Goal: Task Accomplishment & Management: Manage account settings

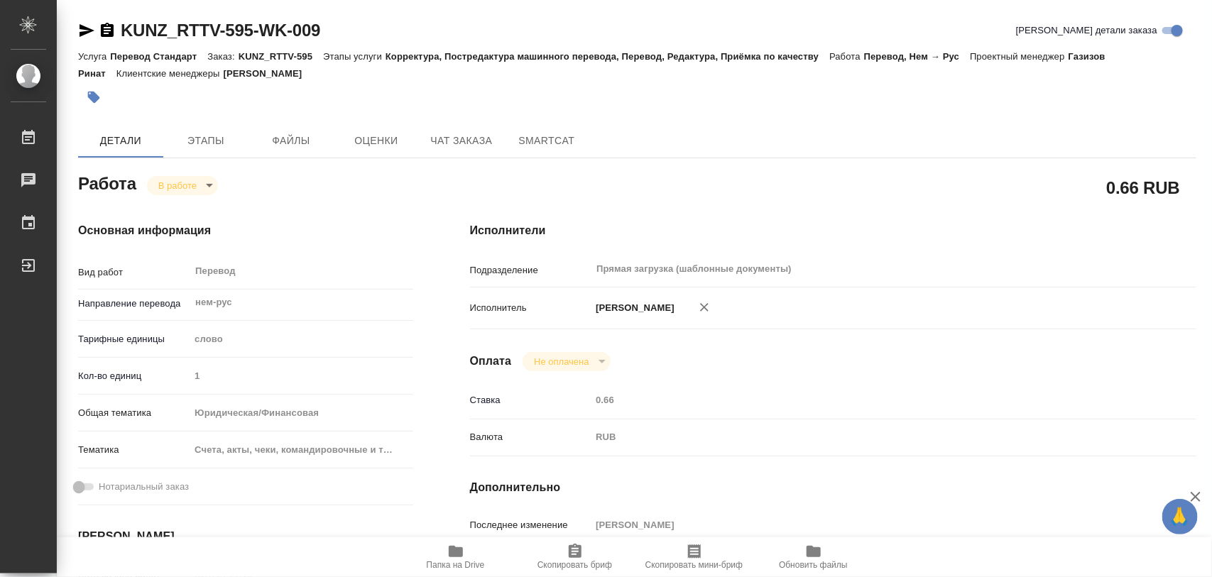
click at [100, 94] on icon "button" at bounding box center [94, 97] width 14 height 14
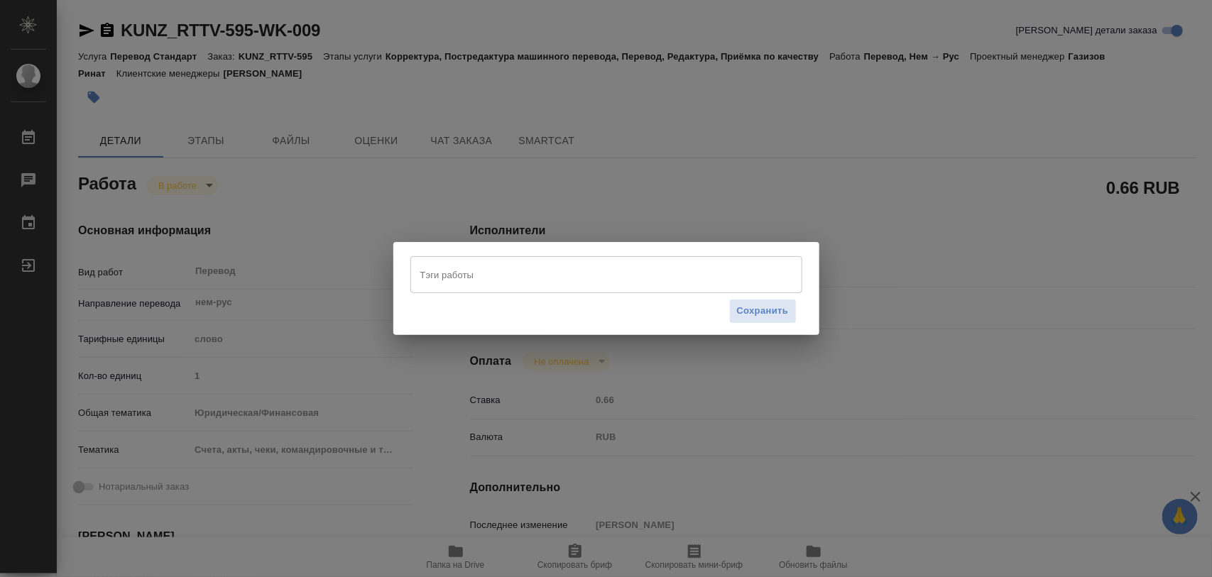
click at [483, 267] on input "Тэги работы" at bounding box center [593, 275] width 352 height 24
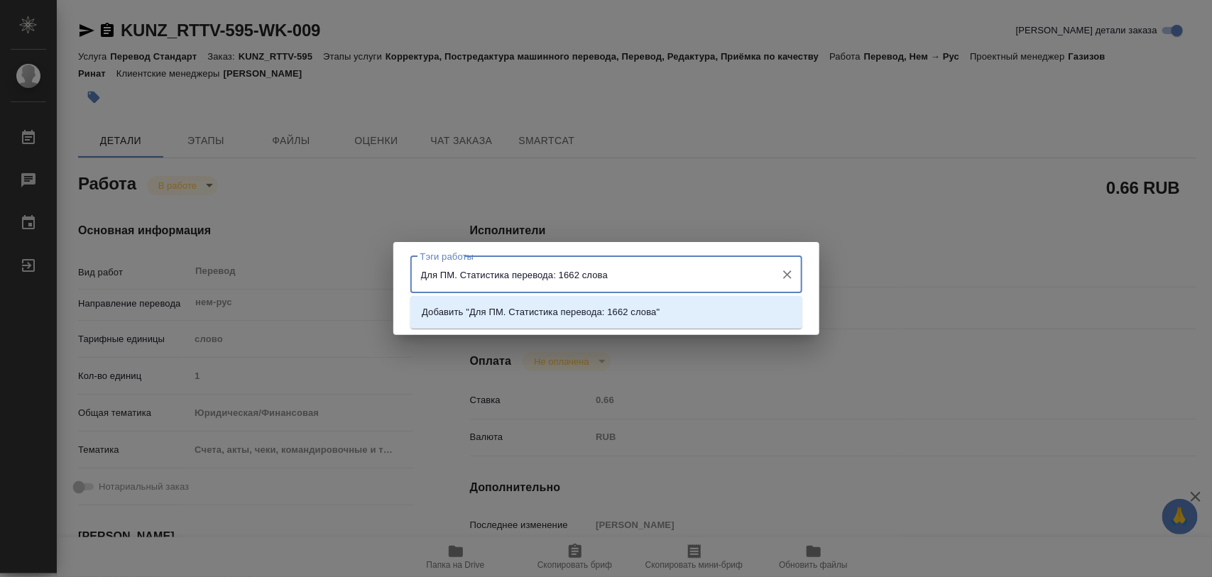
type input "Для ПМ. Статистика перевода: 1662 слова."
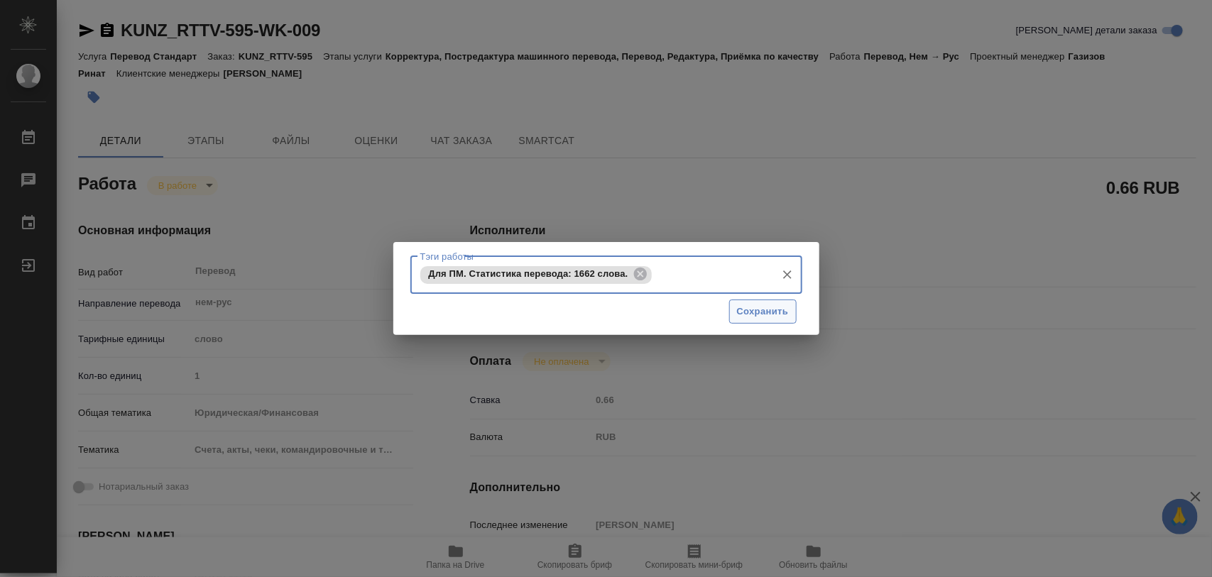
click at [738, 314] on span "Сохранить" at bounding box center [763, 312] width 52 height 16
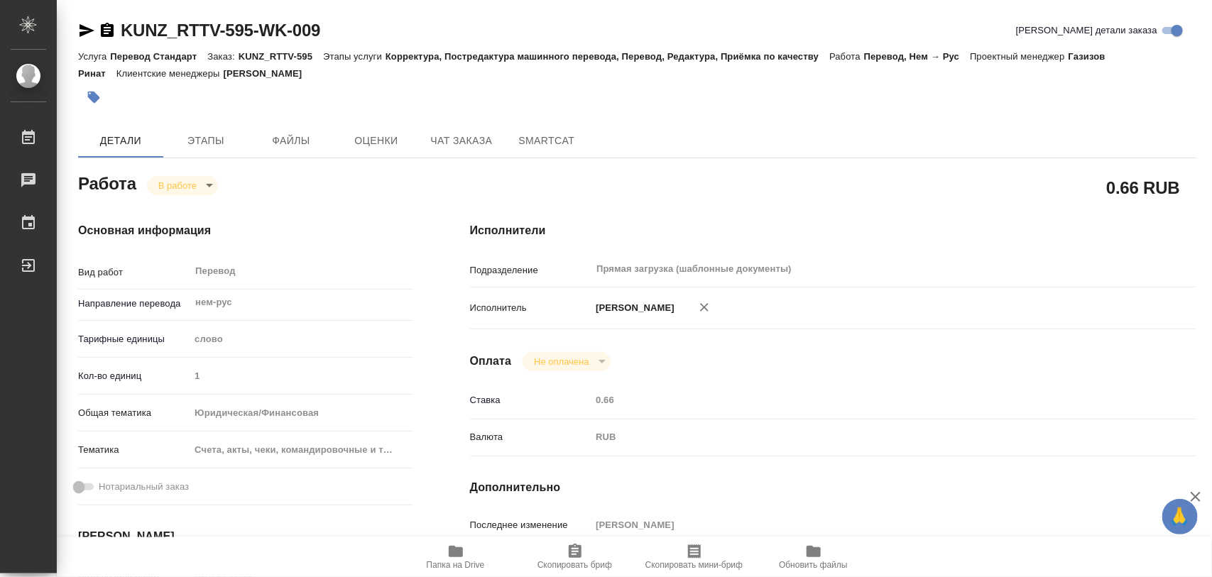
type input "inProgress"
type input "нем-рус"
type input "5a8b1489cc6b4906c91bfd90"
type input "1"
type input "yr-fn"
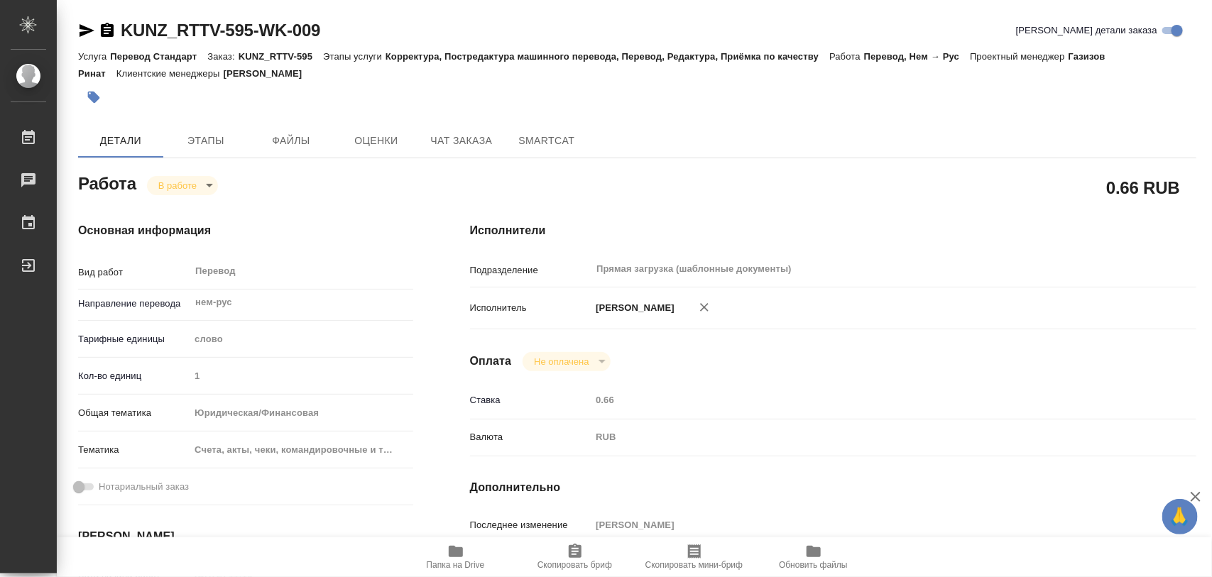
type input "5f647205b73bc97568ca66c0"
type input "26.09.2025 11:19"
type input "[DATE] 15:01"
type input "[DATE] 15:00"
type input "[DATE] 13:00"
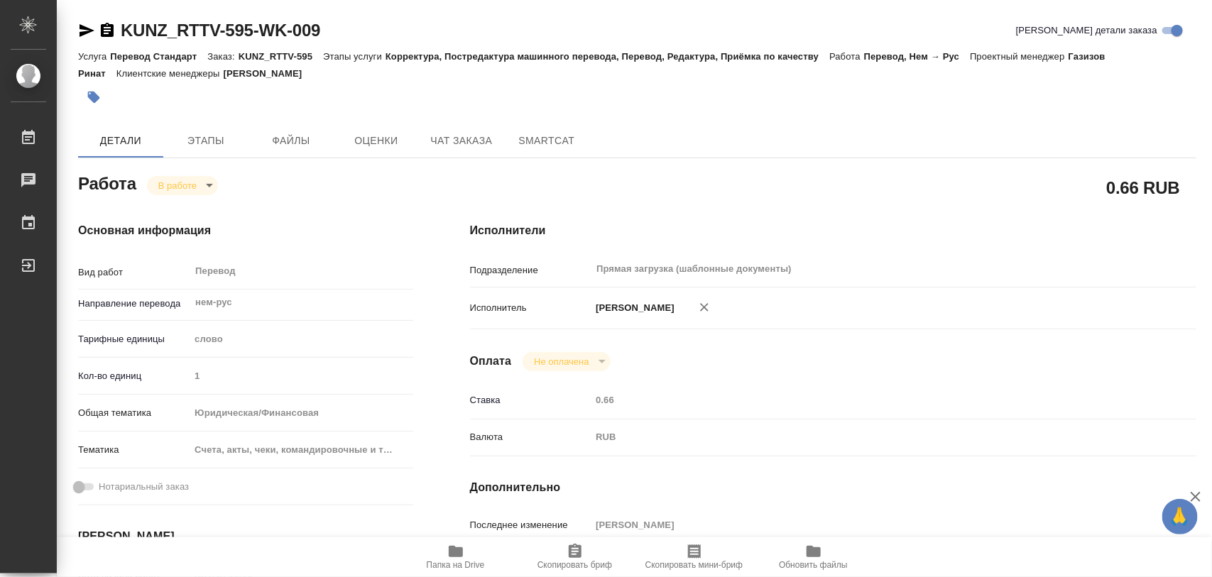
type input "Прямая загрузка (шаблонные документы)"
type input "notPayed"
type input "0.66"
type input "RUB"
type input "[PERSON_NAME]"
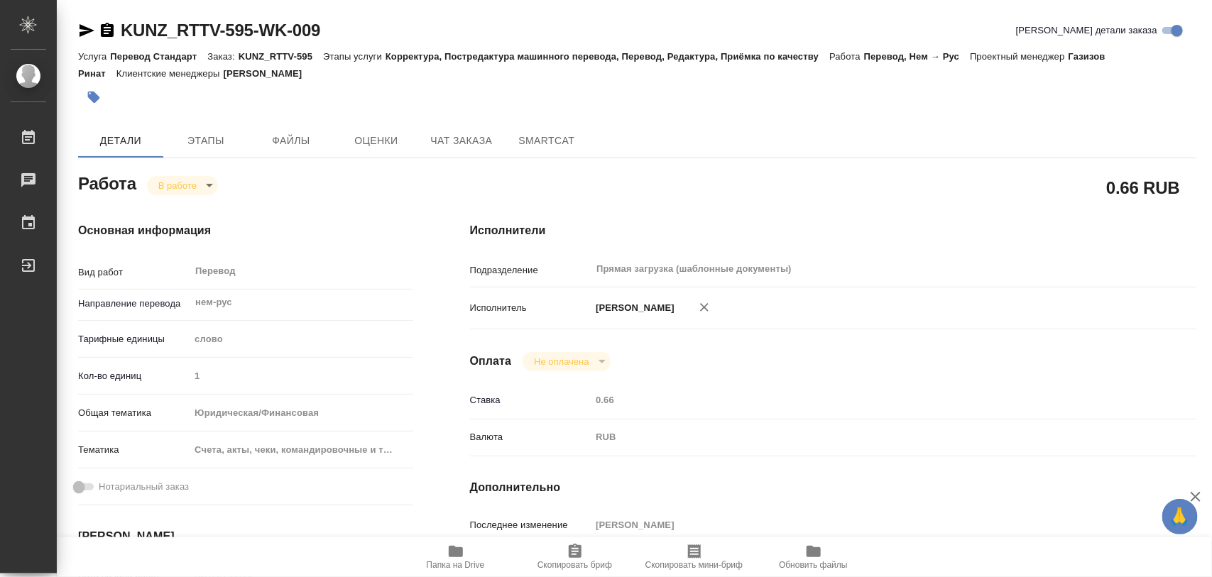
type input "KUNZ_RTTV-595"
type input "Перевод Стандарт"
type input "Корректура, Постредактура машинного перевода, Перевод, Редактура, Приёмка по ка…"
type input "[PERSON_NAME]"
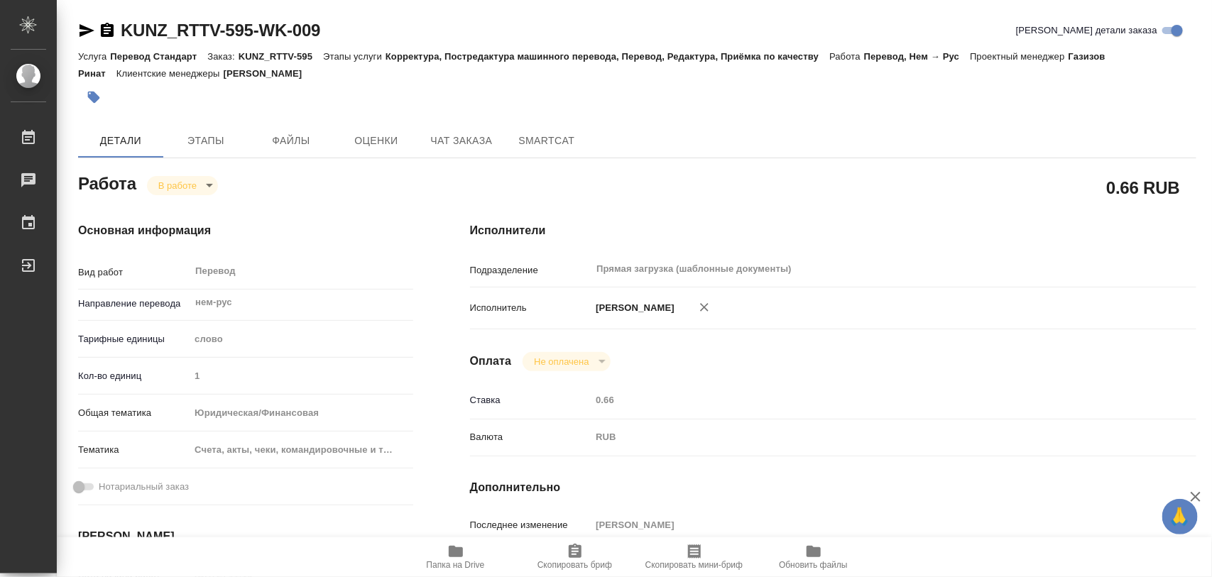
type input "/Clients/RT/Orders/KUNZ_RTTV-595"
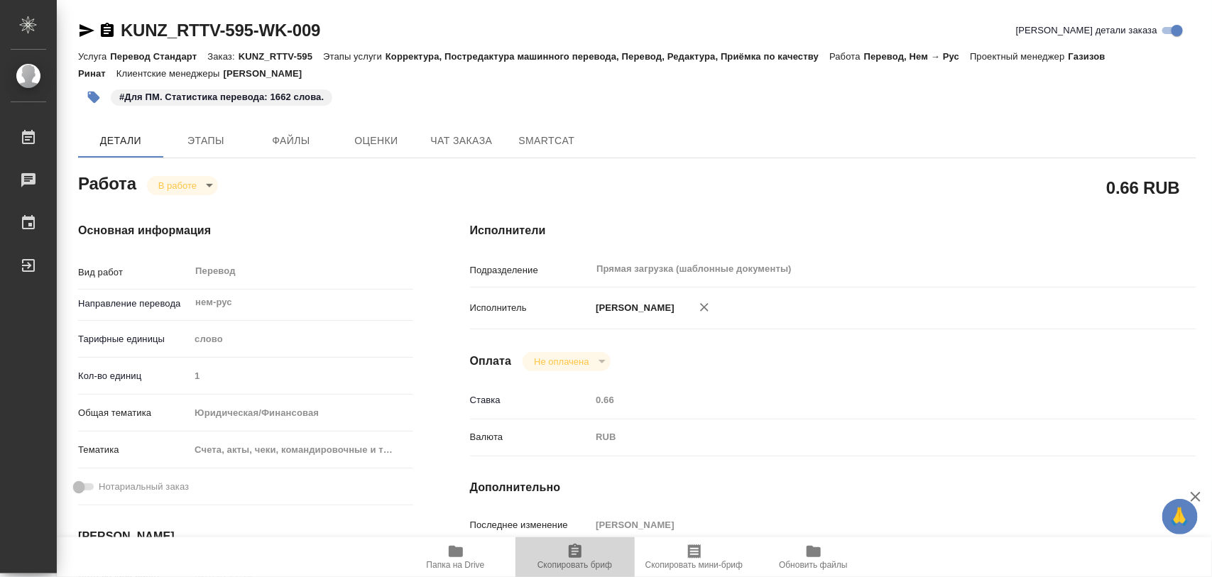
click at [572, 552] on icon "button" at bounding box center [575, 551] width 17 height 17
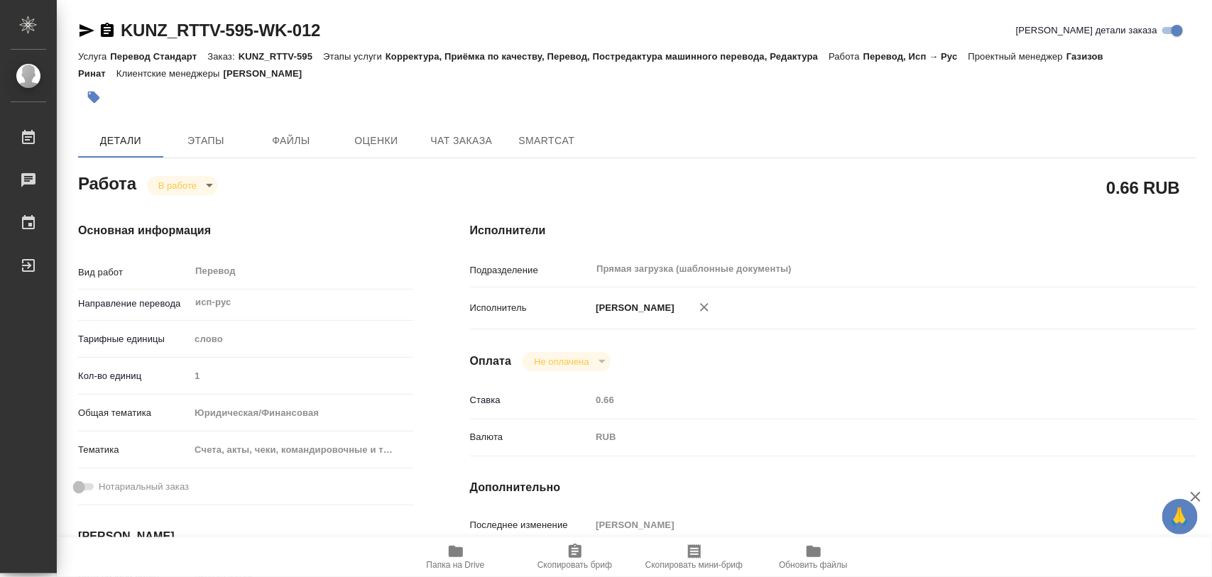
type textarea "x"
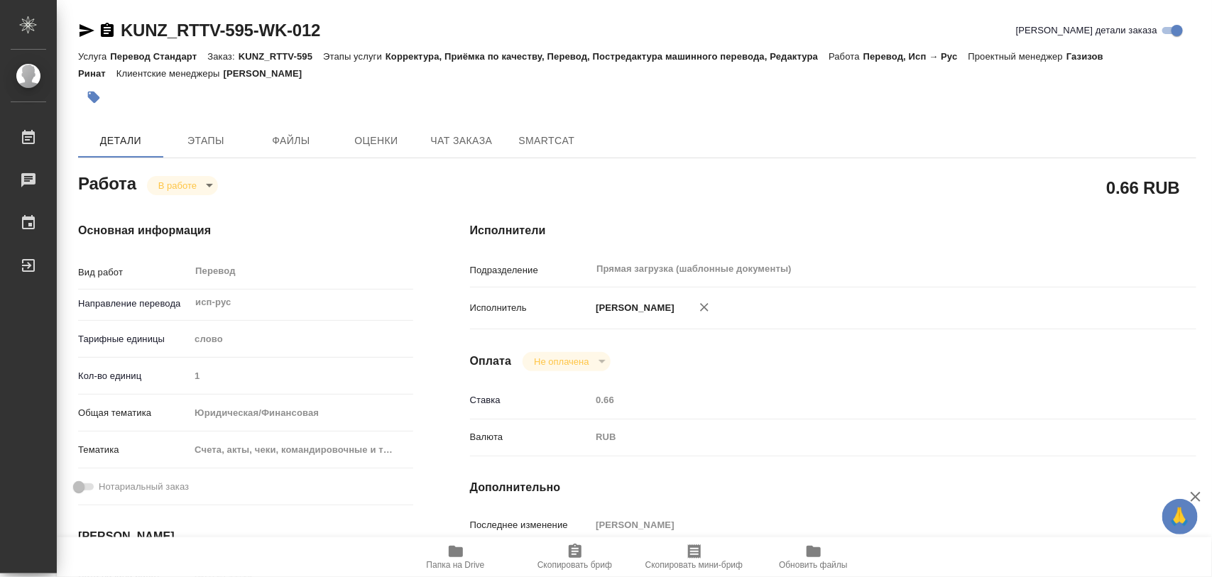
type textarea "x"
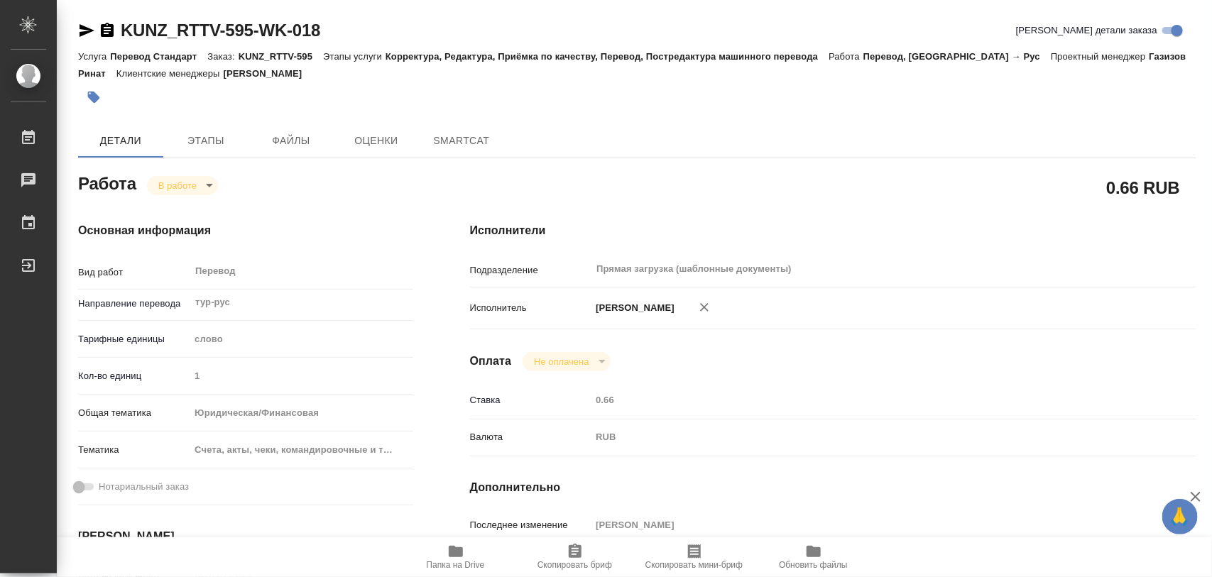
type textarea "x"
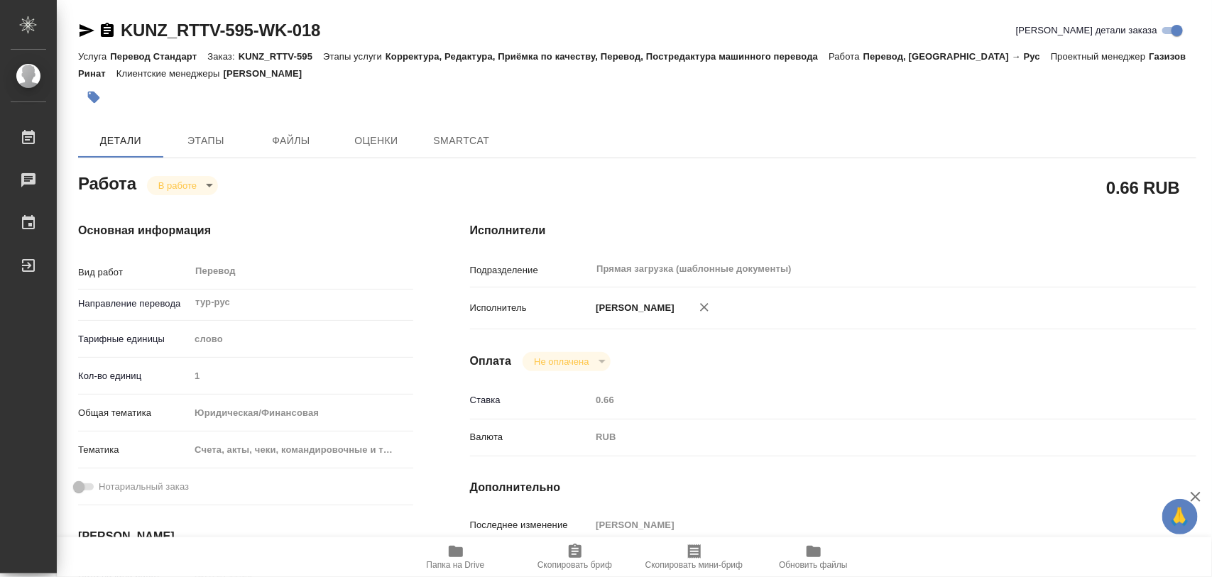
type textarea "x"
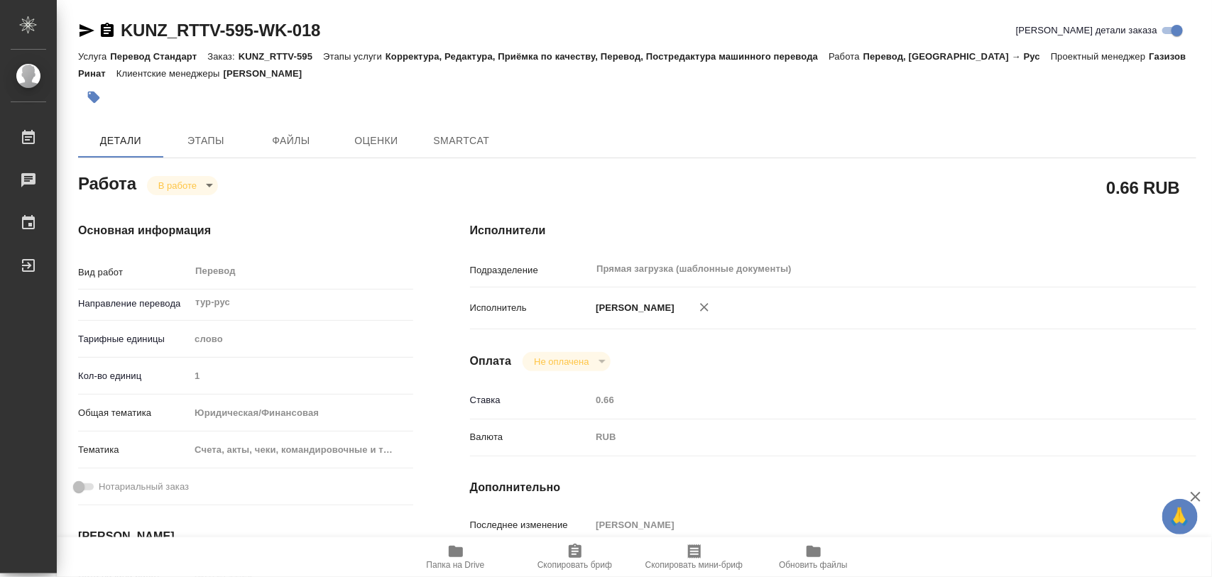
type textarea "x"
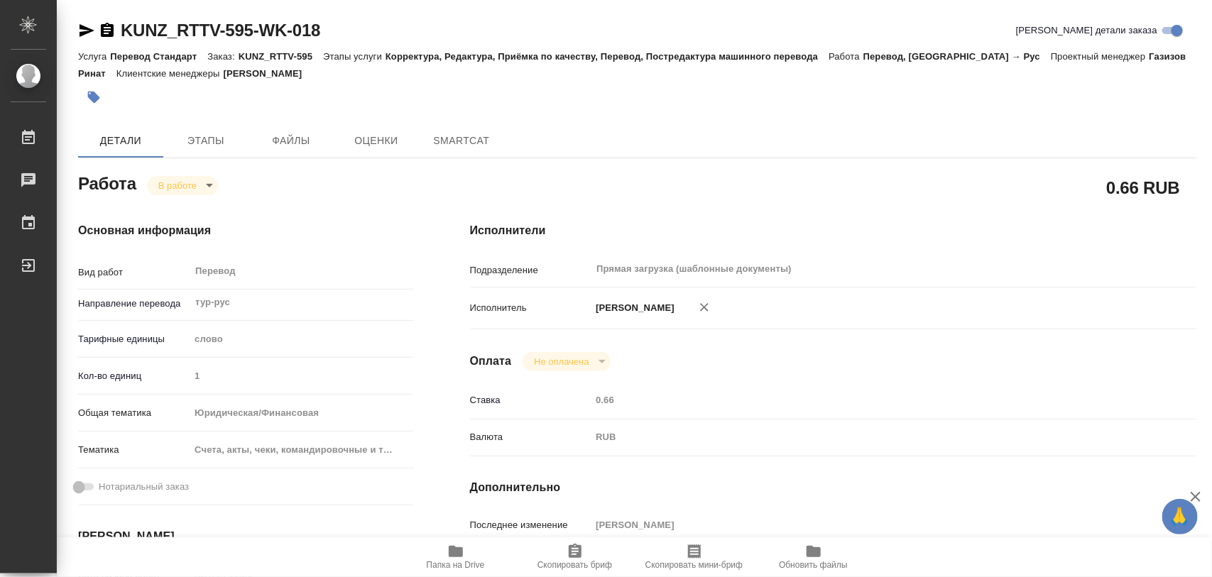
type textarea "x"
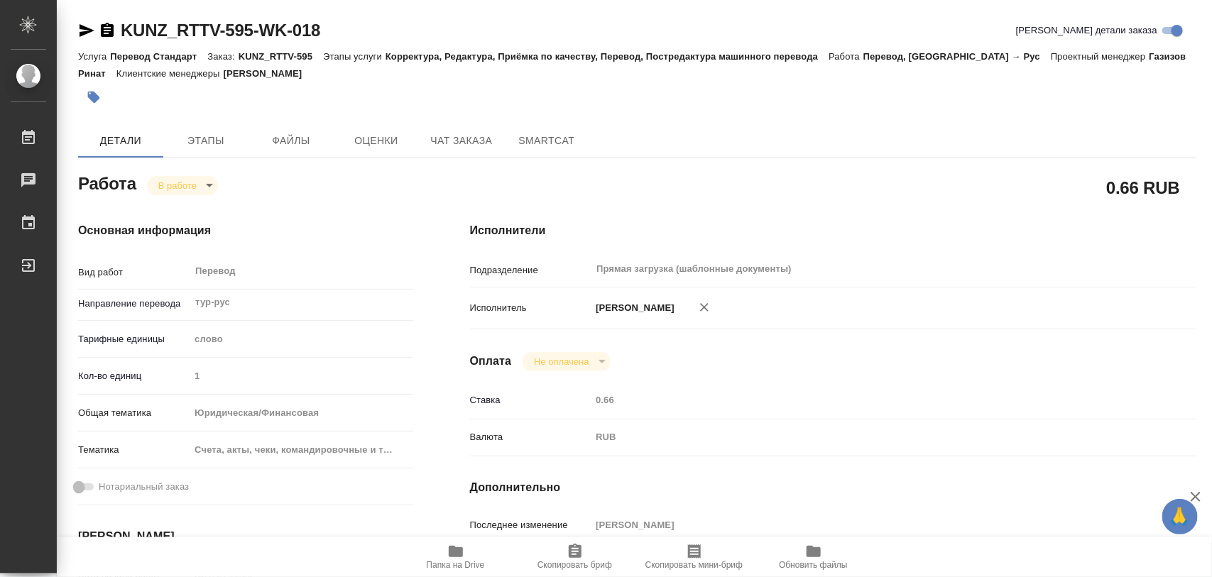
type textarea "x"
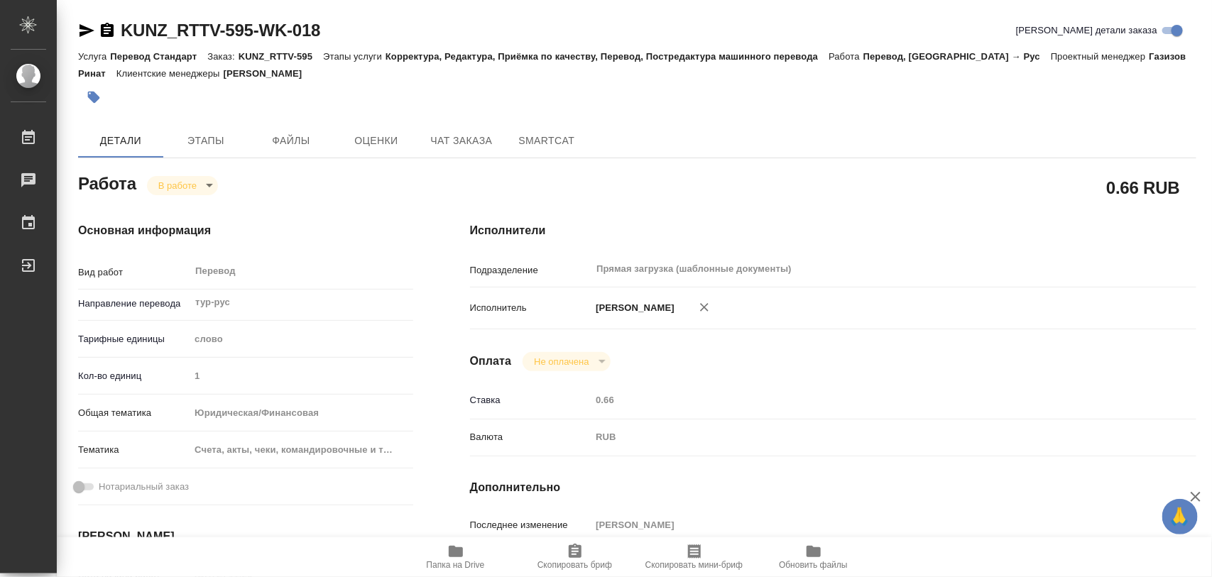
type textarea "x"
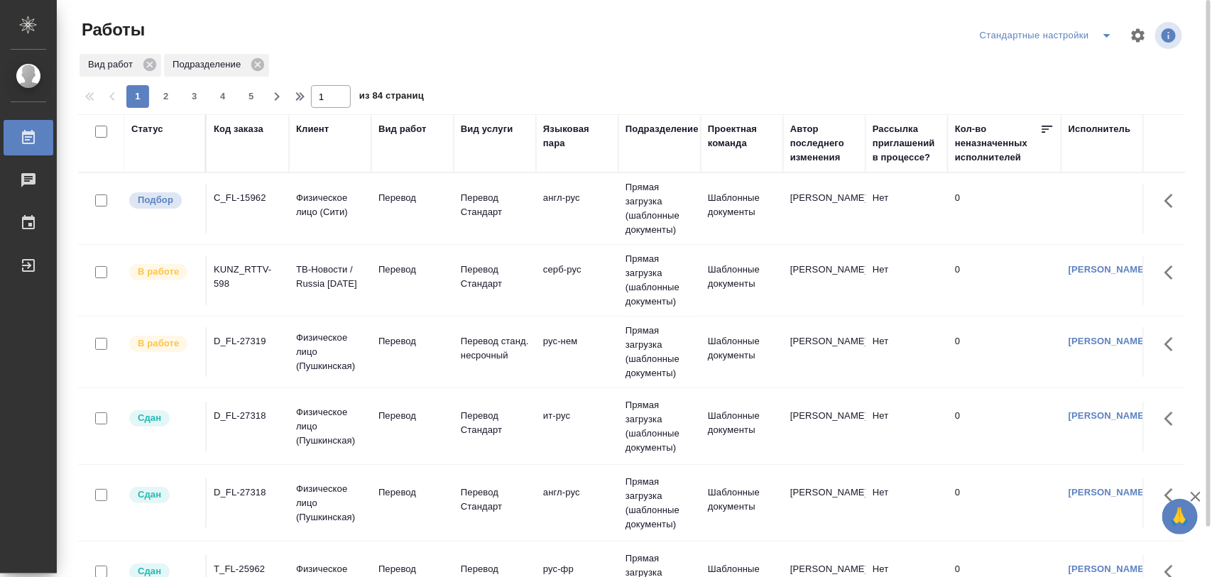
click at [1106, 36] on icon "split button" at bounding box center [1106, 36] width 7 height 4
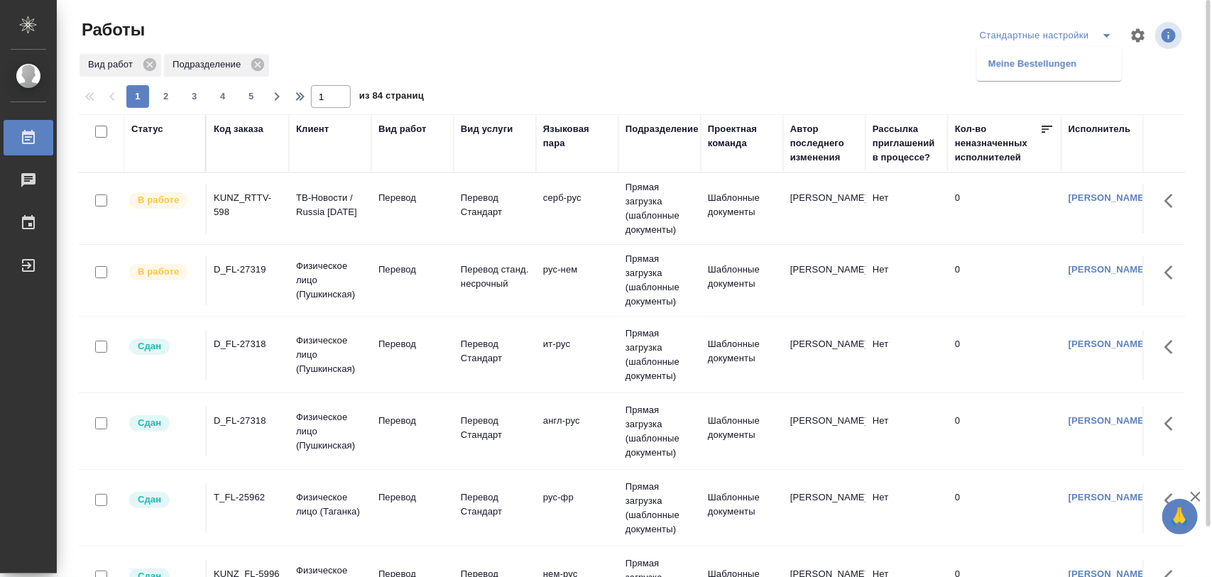
click at [1079, 53] on li "Meine Bestellungen" at bounding box center [1049, 64] width 145 height 23
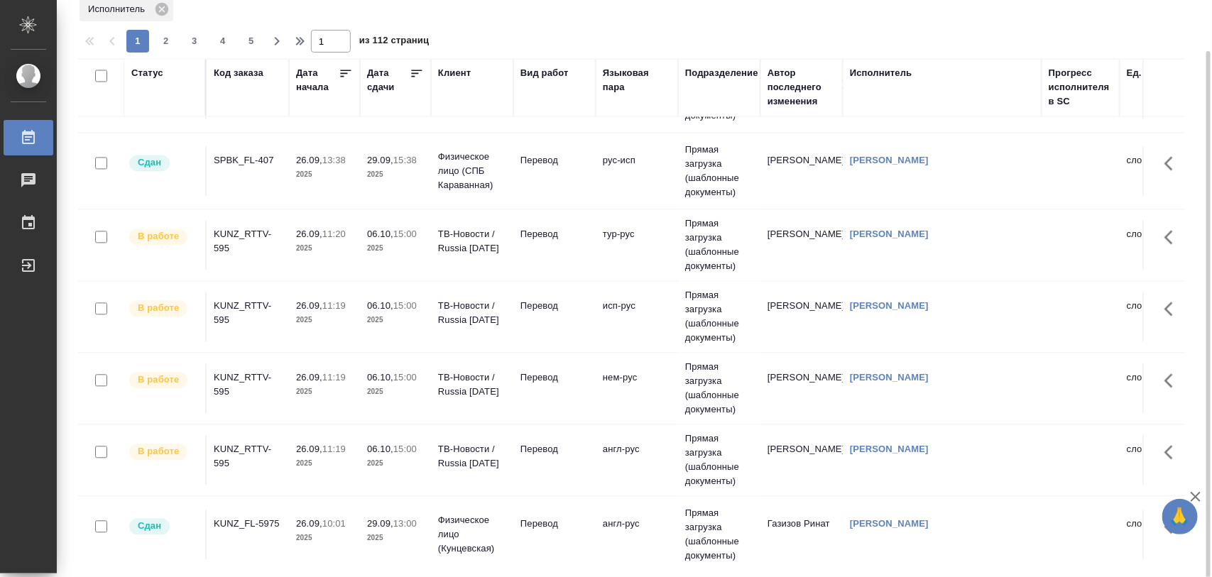
scroll to position [1331, 0]
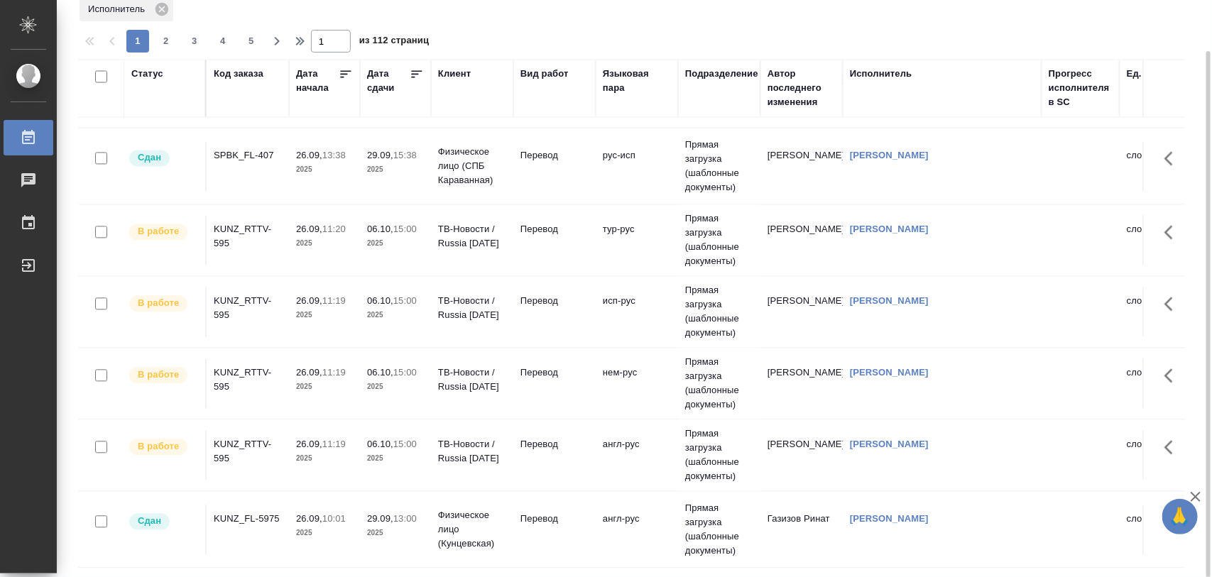
click at [242, 452] on div "KUNZ_RTTV-595" at bounding box center [248, 451] width 68 height 28
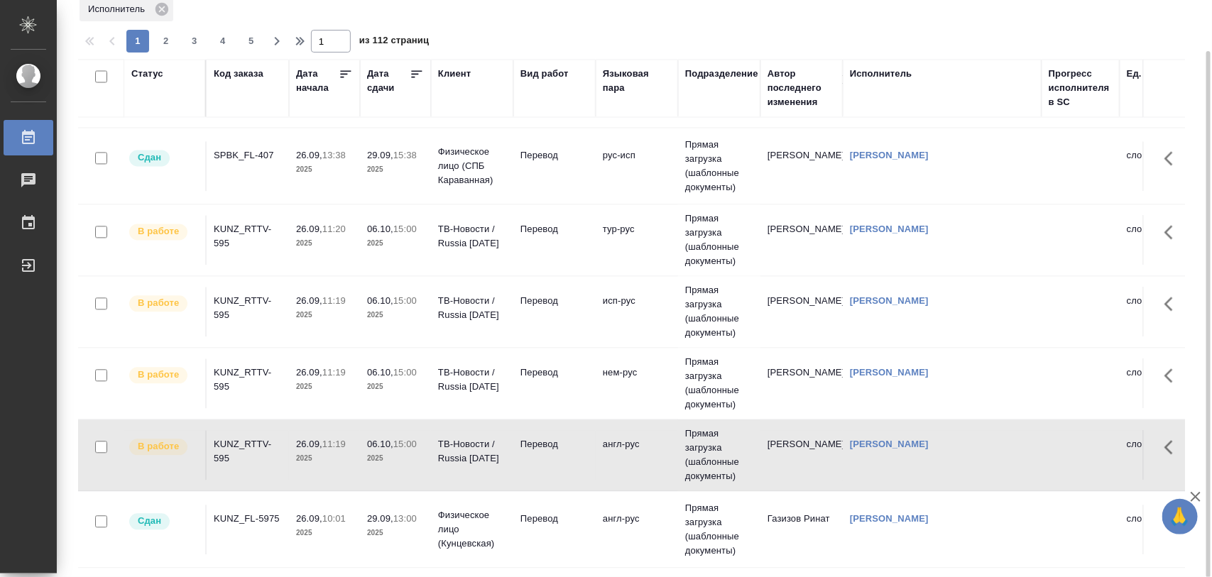
click at [254, 233] on div "KUNZ_RTTV-595" at bounding box center [248, 236] width 68 height 28
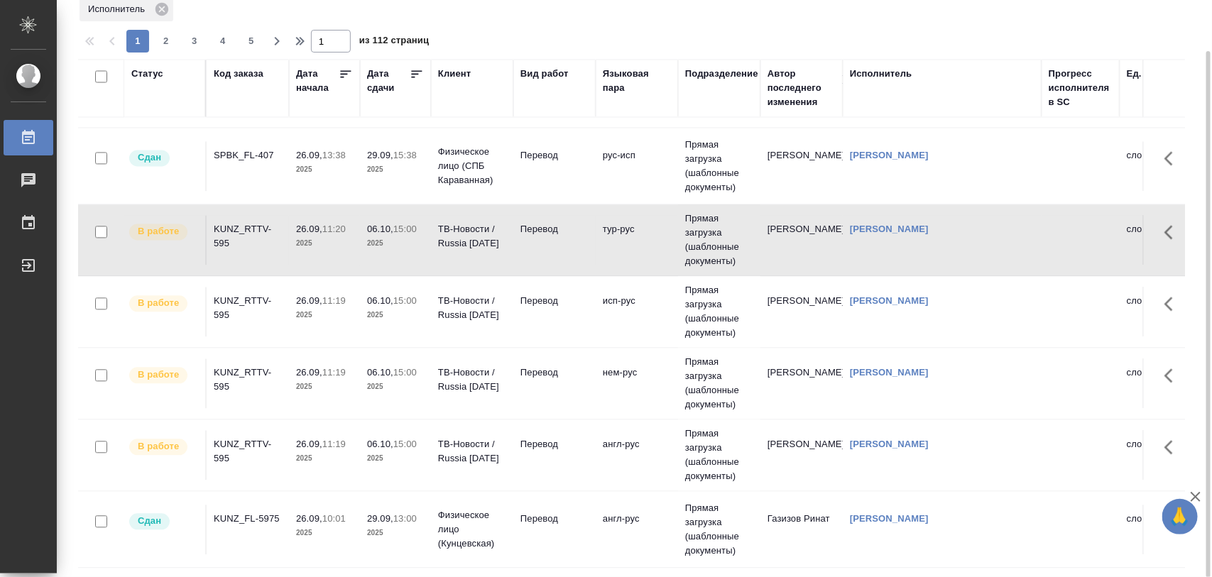
click at [238, 307] on div "KUNZ_RTTV-595" at bounding box center [248, 308] width 68 height 28
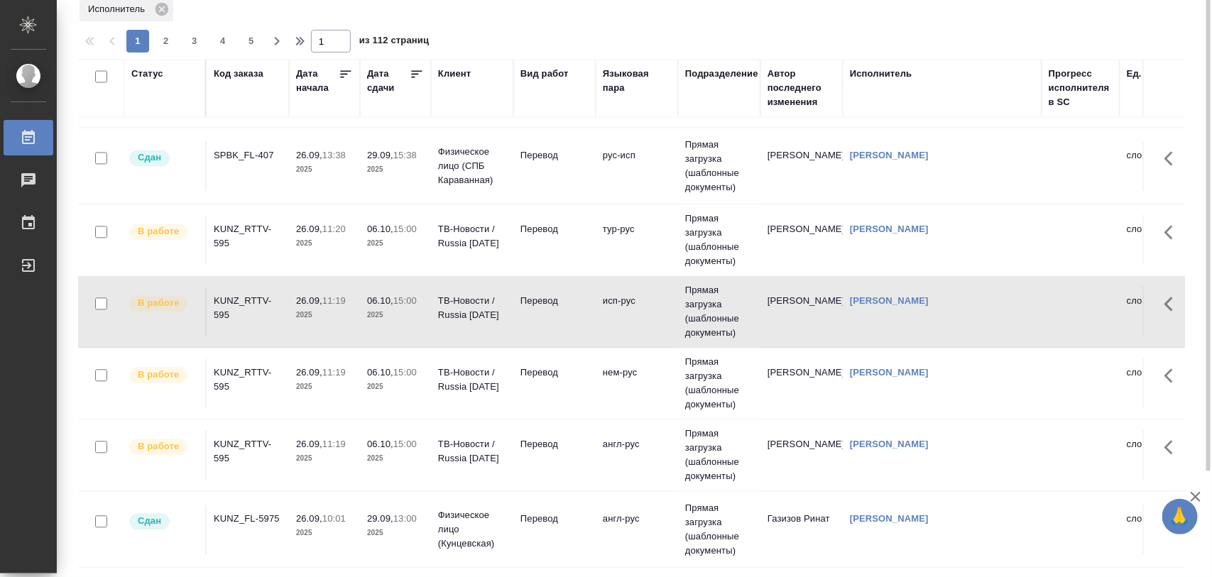
scroll to position [0, 0]
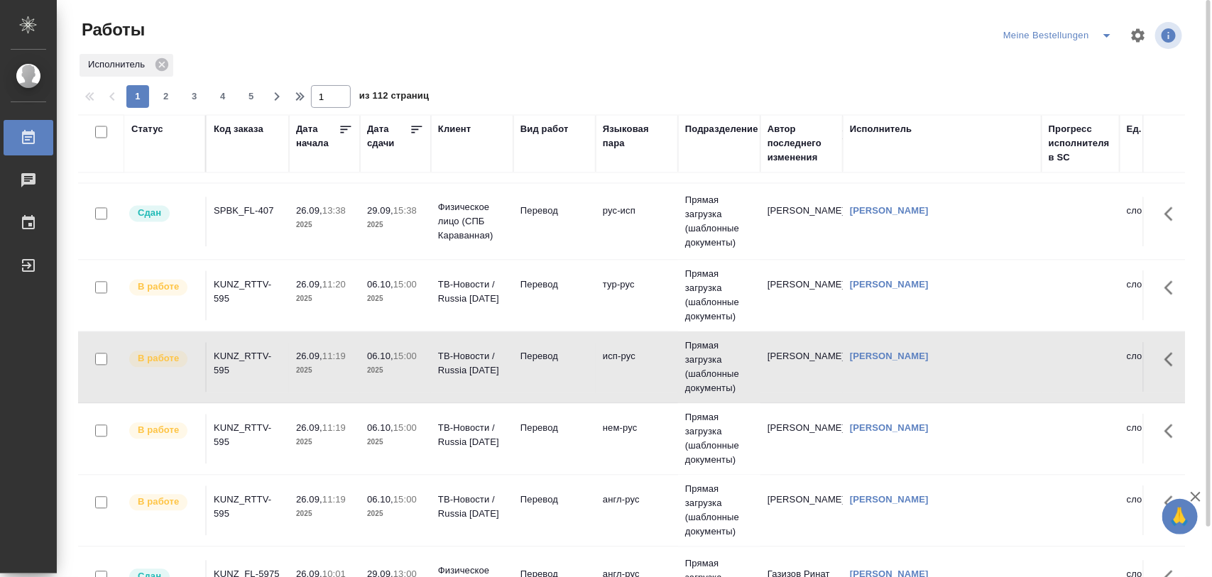
click at [1102, 39] on icon "split button" at bounding box center [1106, 35] width 17 height 17
click at [1067, 57] on li "Стандартные настройки" at bounding box center [1061, 64] width 136 height 23
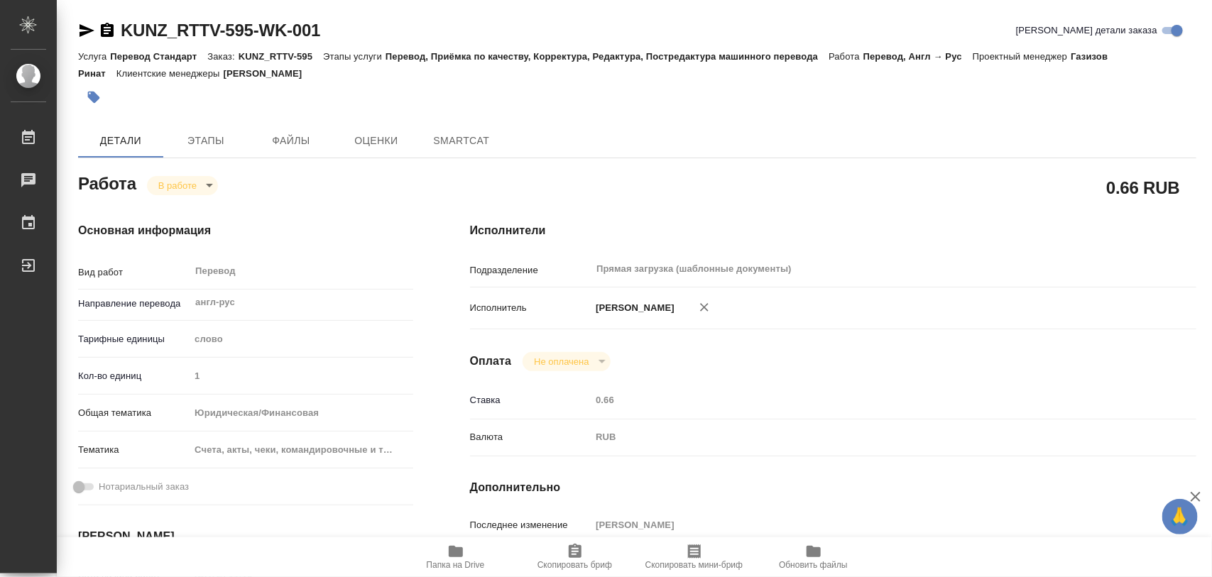
type textarea "x"
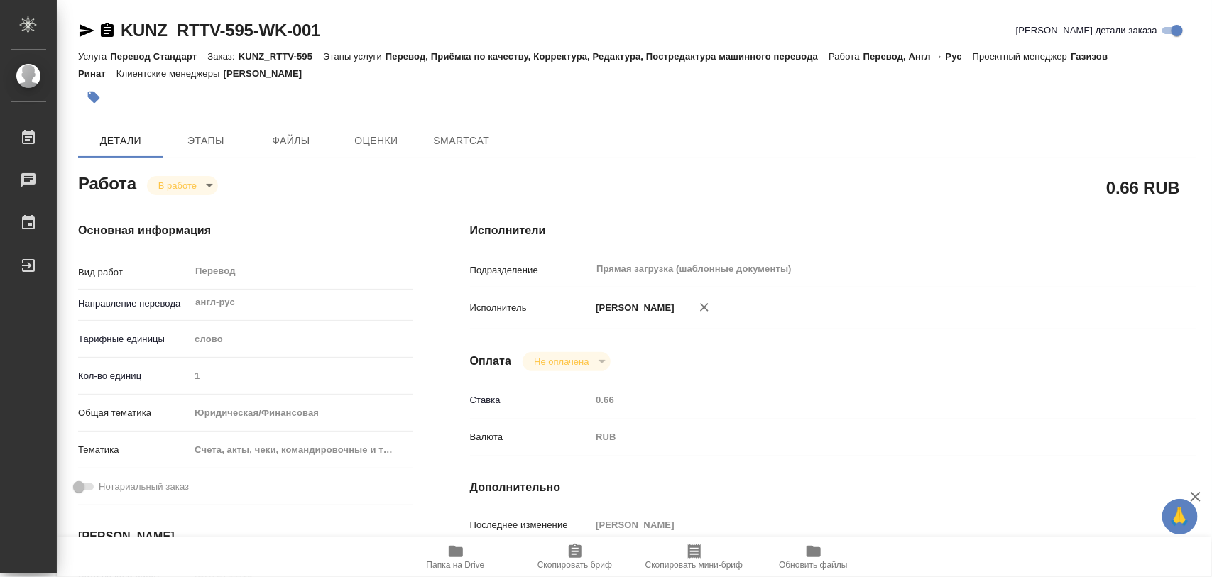
type textarea "x"
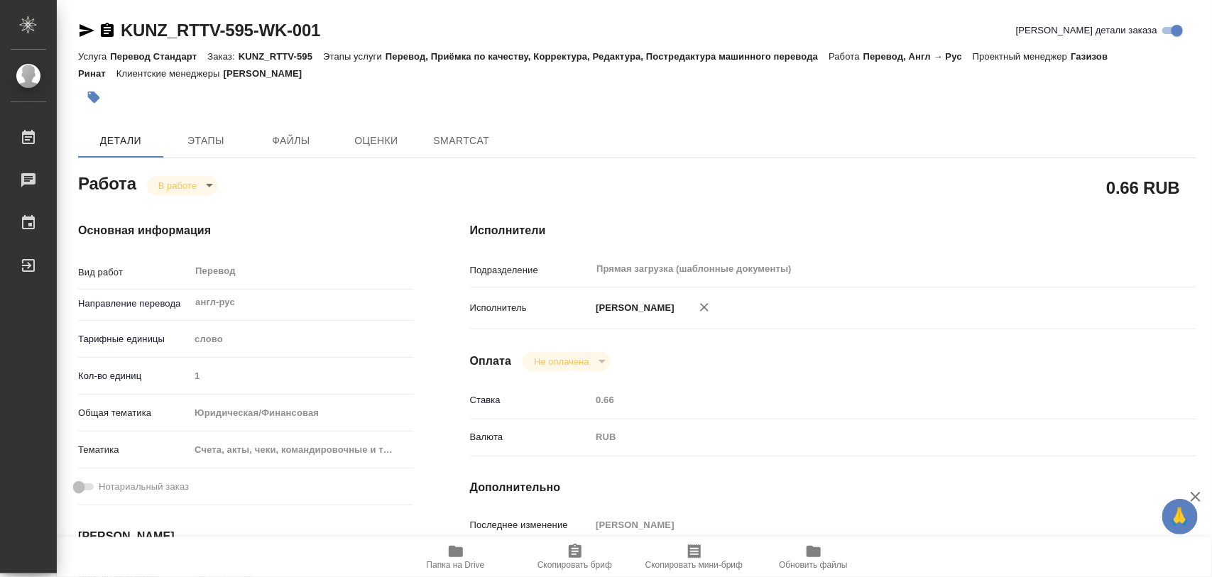
type textarea "x"
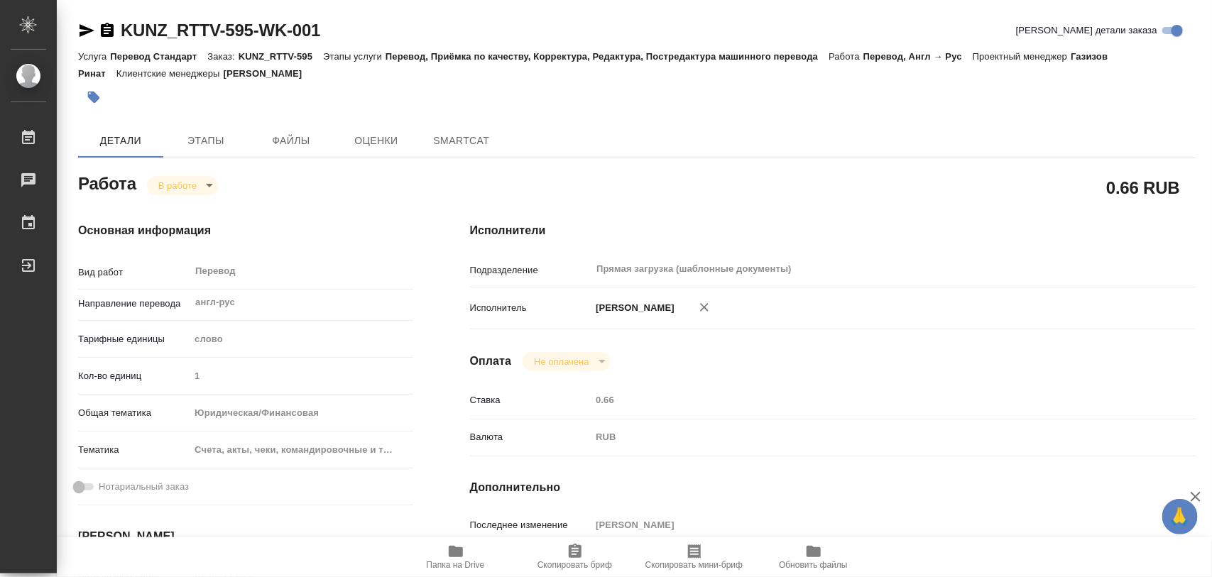
type textarea "x"
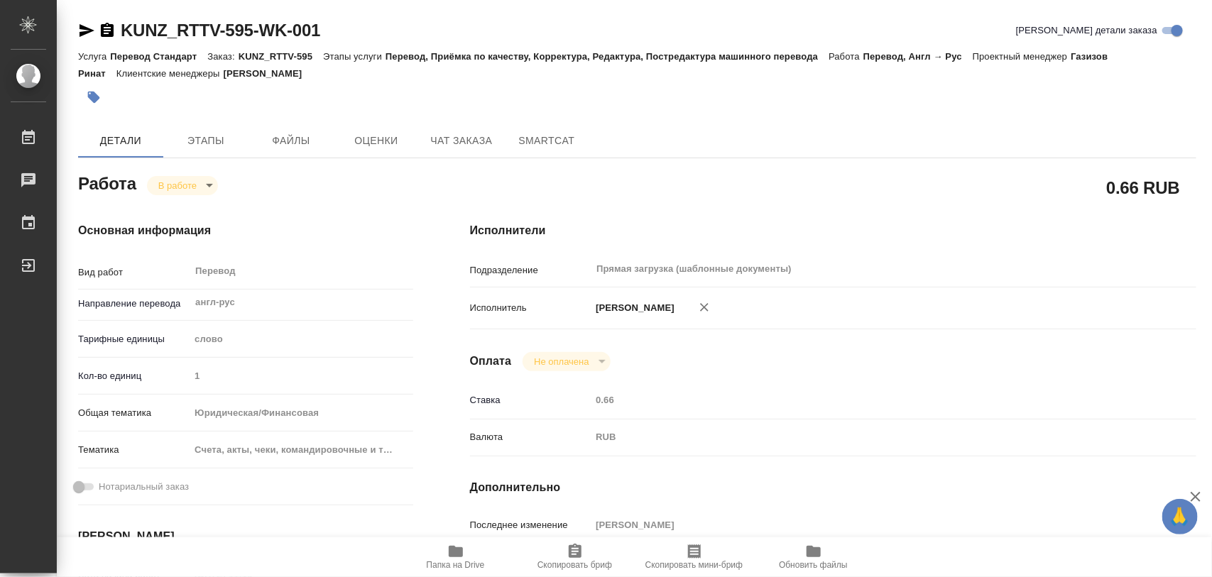
type textarea "x"
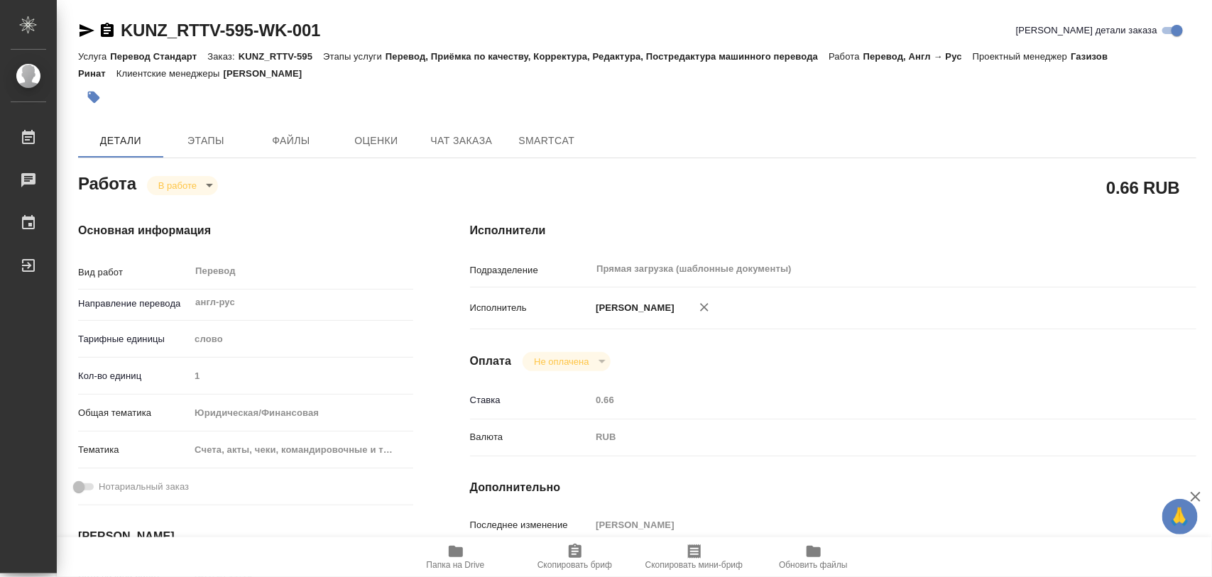
type textarea "x"
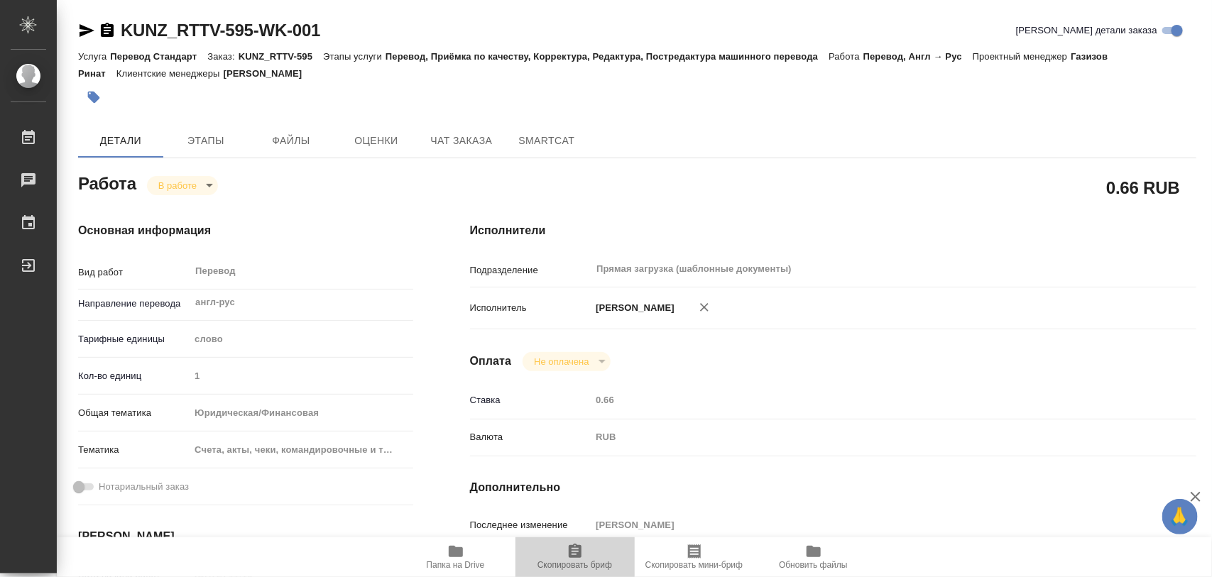
click at [577, 550] on icon "button" at bounding box center [575, 551] width 13 height 14
click at [90, 97] on icon "button" at bounding box center [94, 98] width 12 height 12
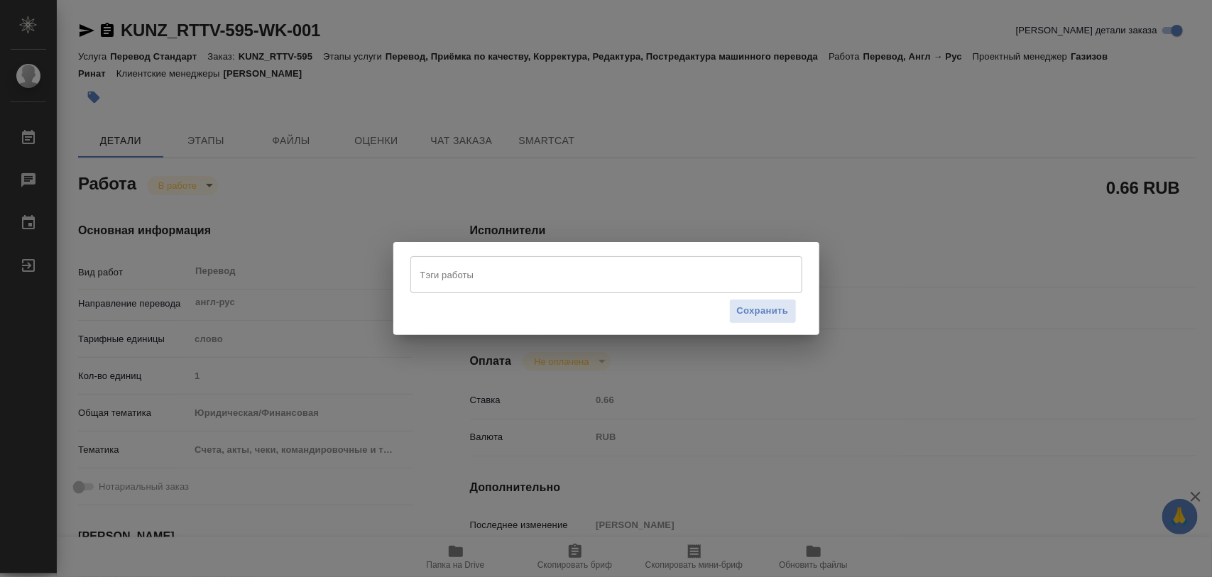
click at [552, 277] on input "Тэги работы" at bounding box center [593, 275] width 352 height 24
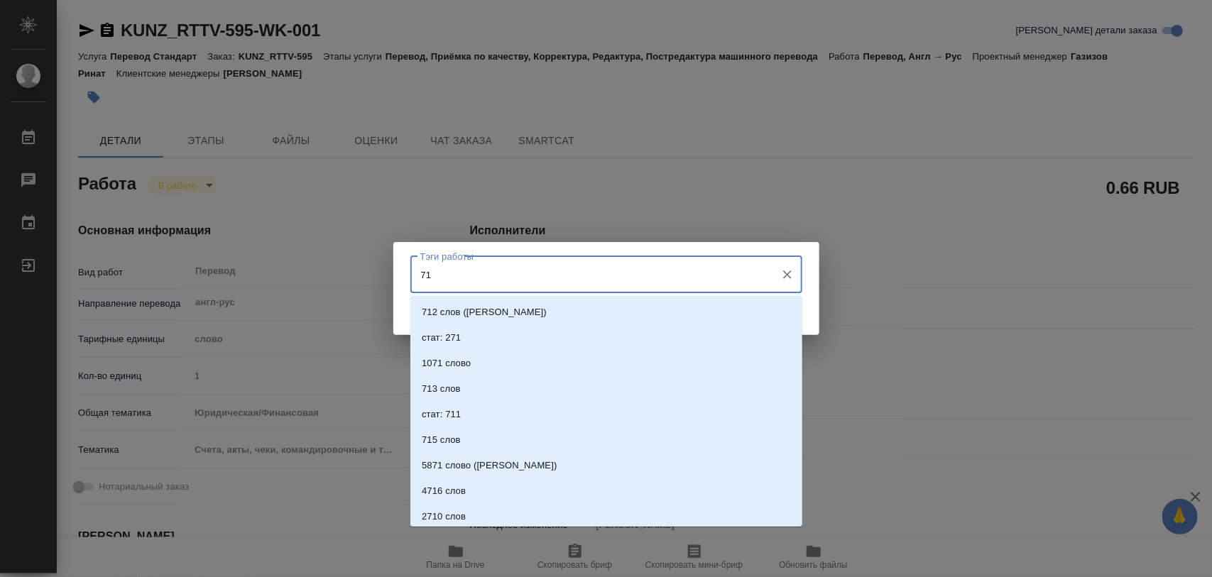
type input "7"
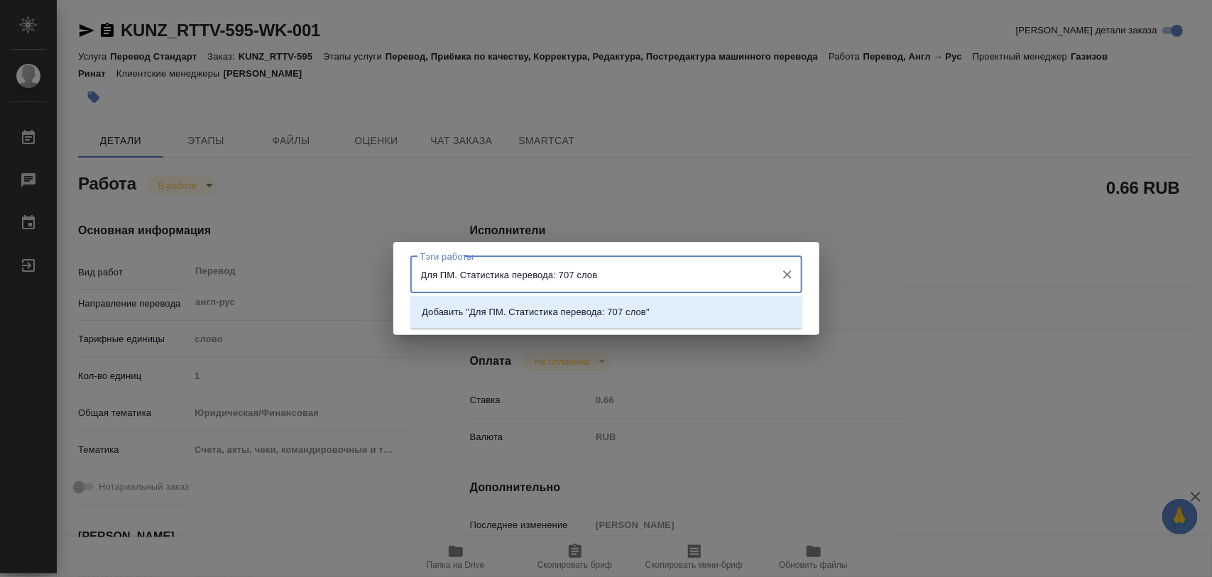
type input "Для ПМ. Статистика перевода: 707 слов."
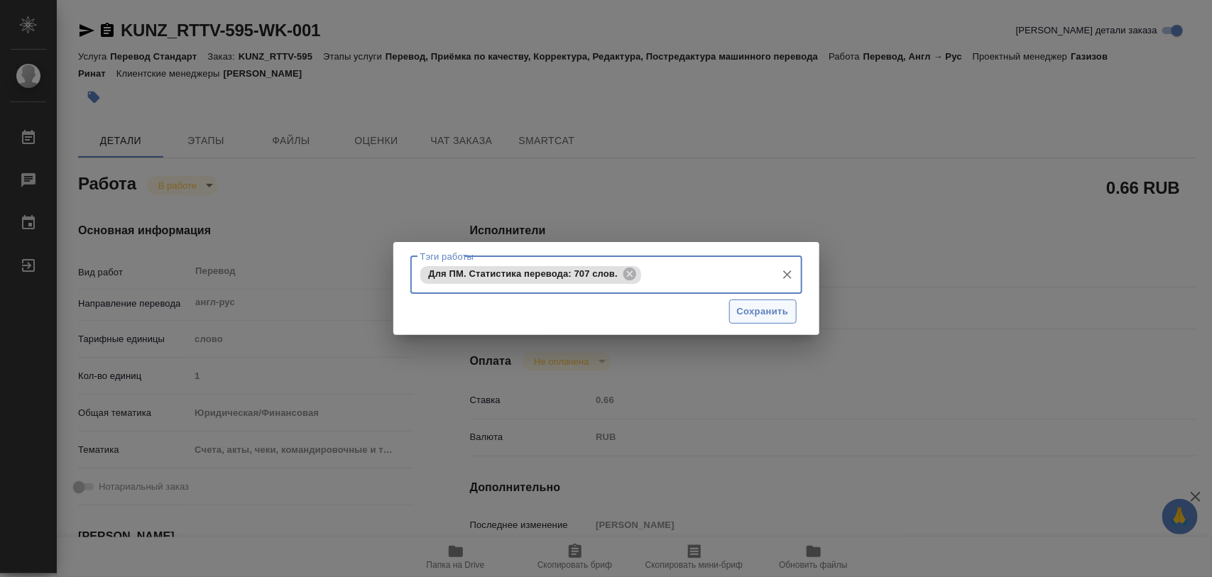
click at [744, 307] on span "Сохранить" at bounding box center [763, 312] width 52 height 16
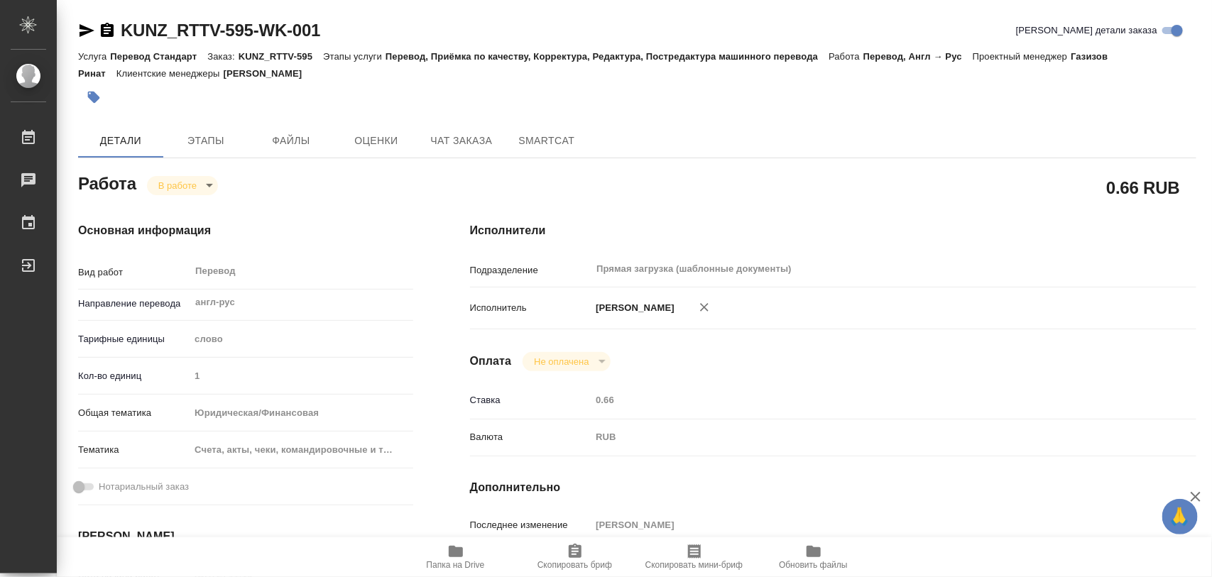
type input "inProgress"
type textarea "Перевод"
type textarea "x"
type input "англ-рус"
type input "5a8b1489cc6b4906c91bfd90"
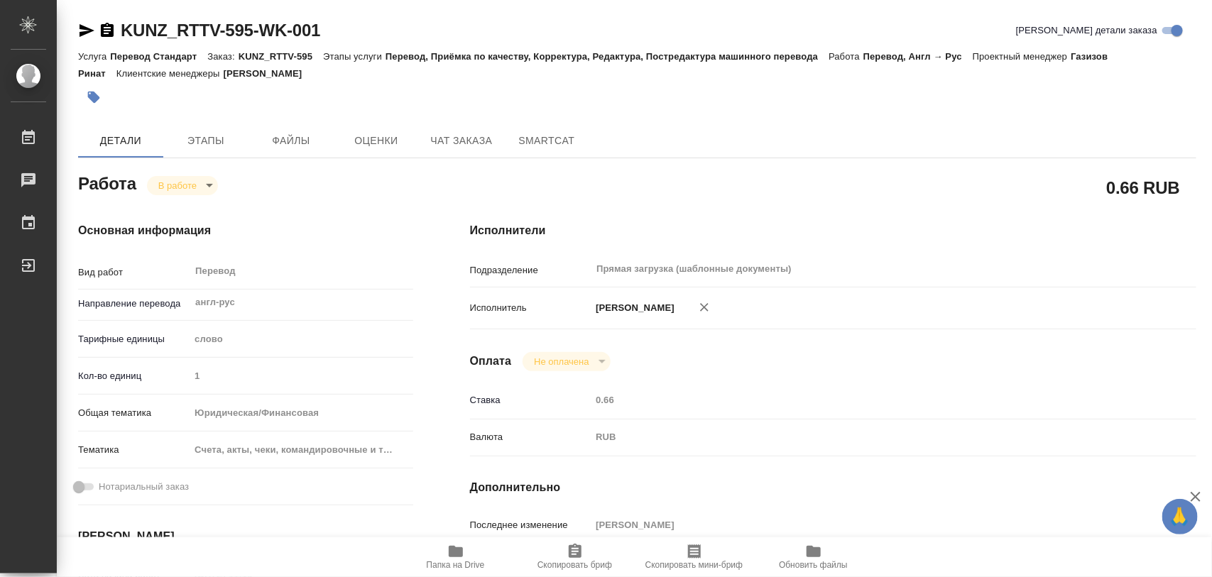
type input "1"
type input "yr-fn"
type input "5f647205b73bc97568ca66c0"
type input "[DATE] 11:19"
type input "[DATE] 15:01"
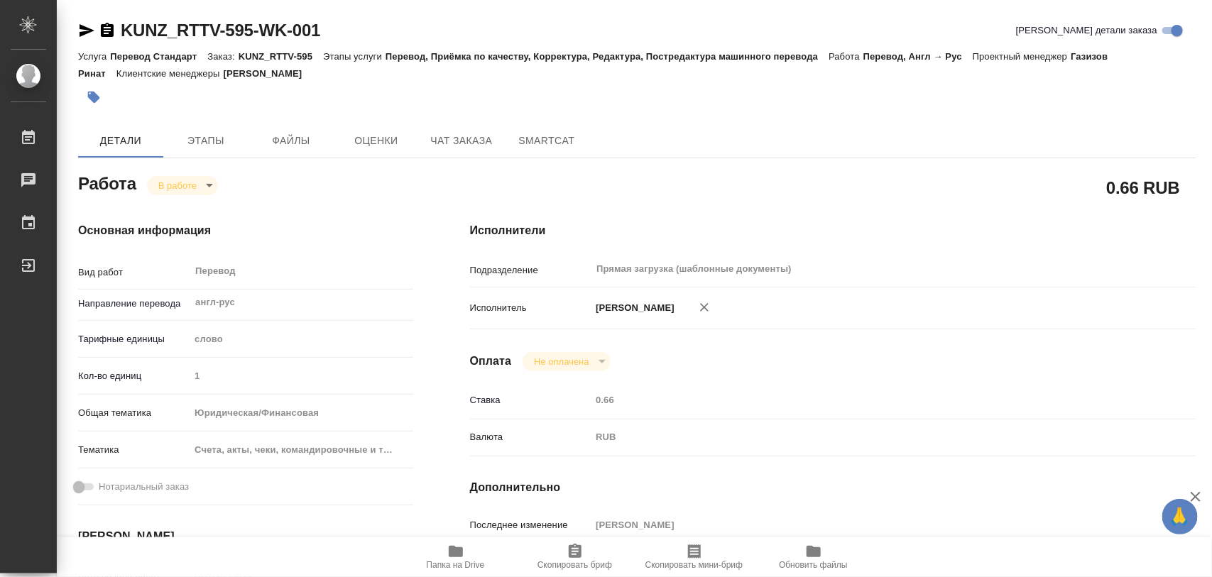
type input "[DATE] 15:00"
type input "09.10.2025 13:00"
type input "Прямая загрузка (шаблонные документы)"
type input "notPayed"
type input "0.66"
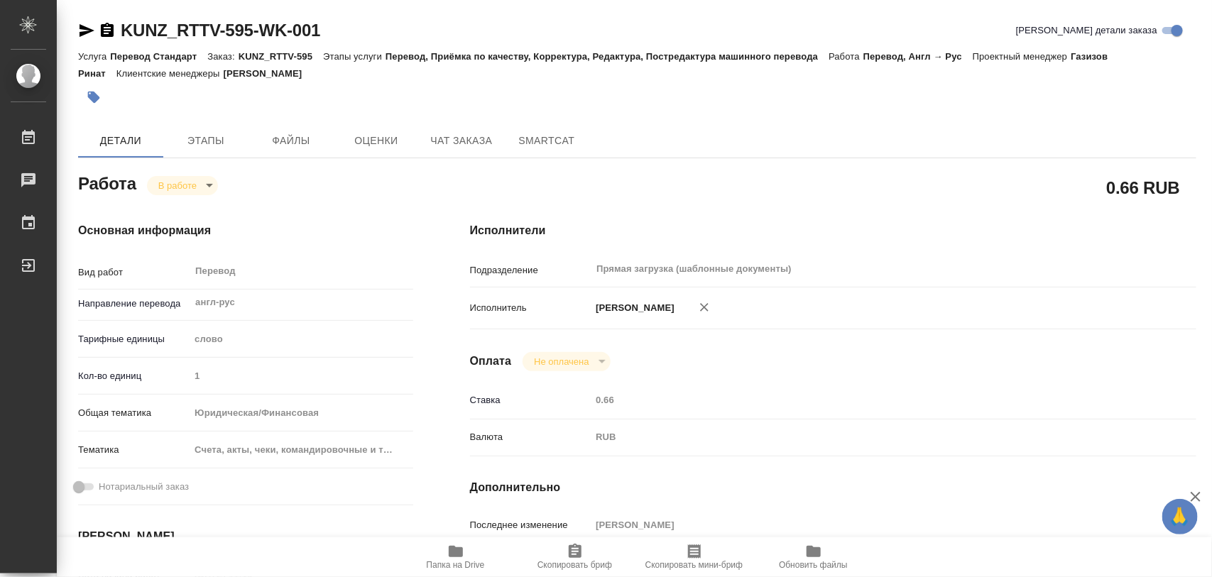
type input "RUB"
type input "[PERSON_NAME]"
type textarea "x"
type textarea "/Clients/RT/Orders/KUNZ_RTTV-595/Translated/KUNZ_RTTV-595-WK-001"
type textarea "x"
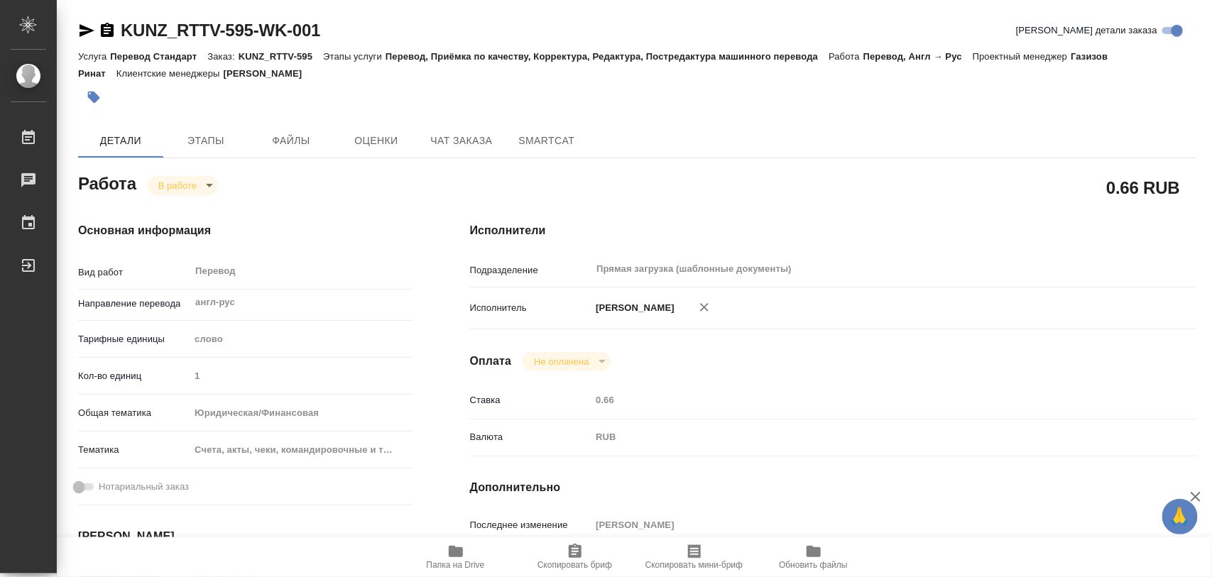
type input "KUNZ_RTTV-595"
type input "Перевод Стандарт"
type input "Перевод, Приёмка по качеству, Корректура, Редактура, Постредактура машинного пе…"
type input "[PERSON_NAME]"
type input "Малофеева Екатерина"
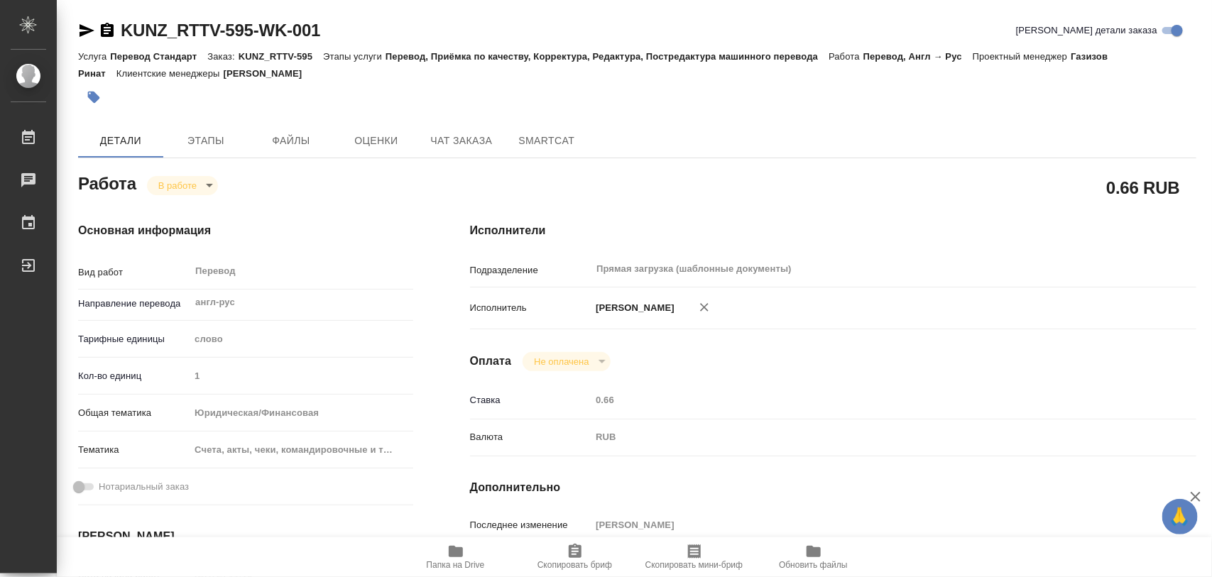
type input "/Clients/RT/Orders/KUNZ_RTTV-595"
type textarea "x"
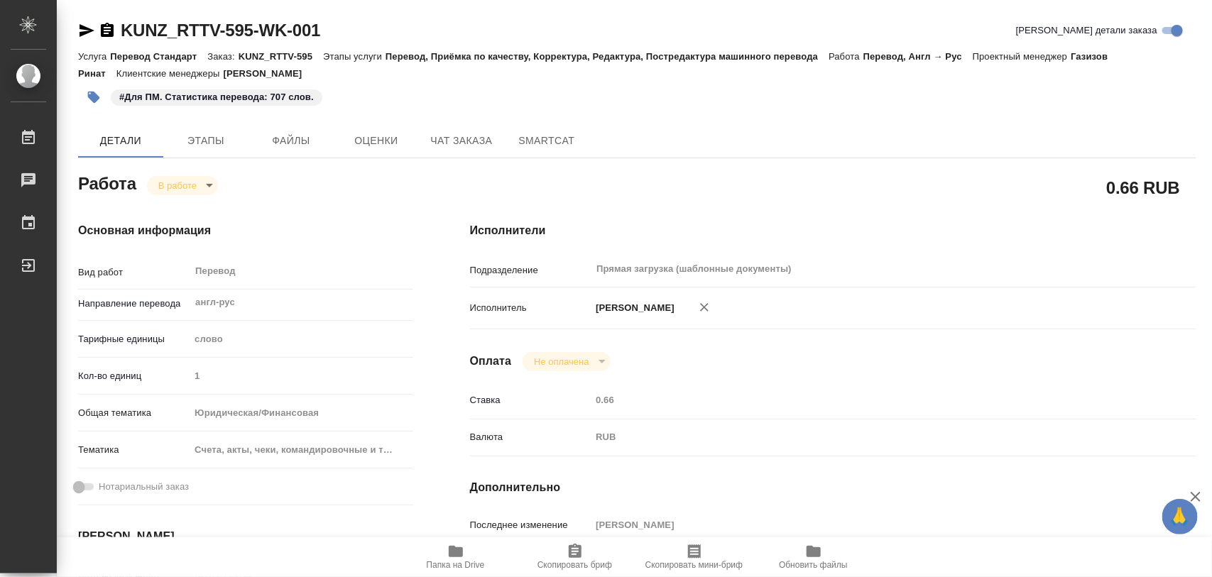
type textarea "x"
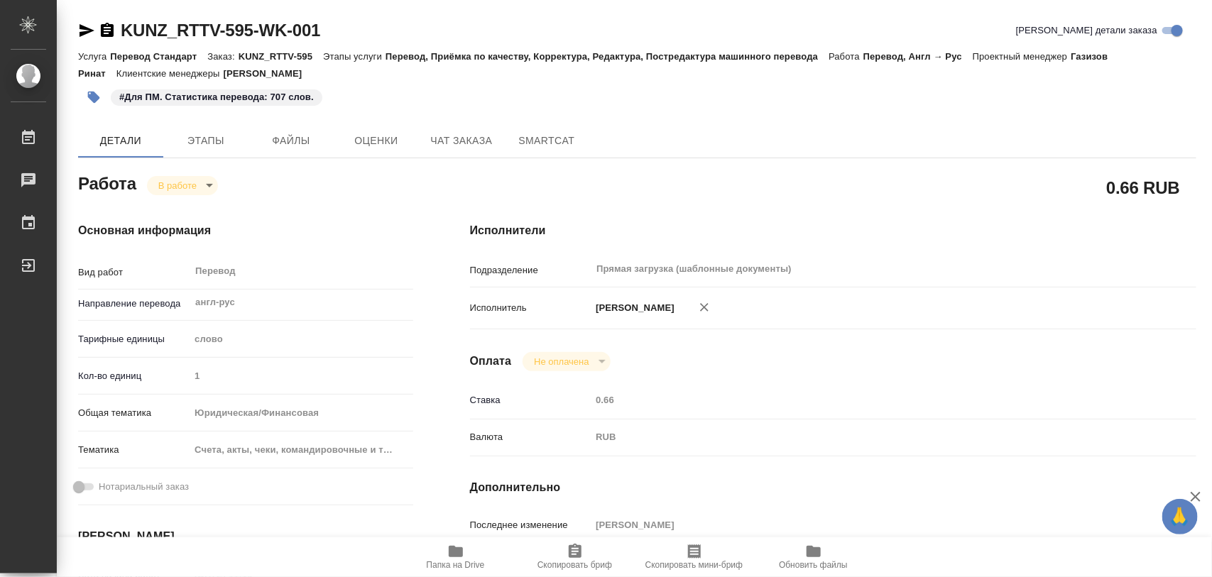
type textarea "x"
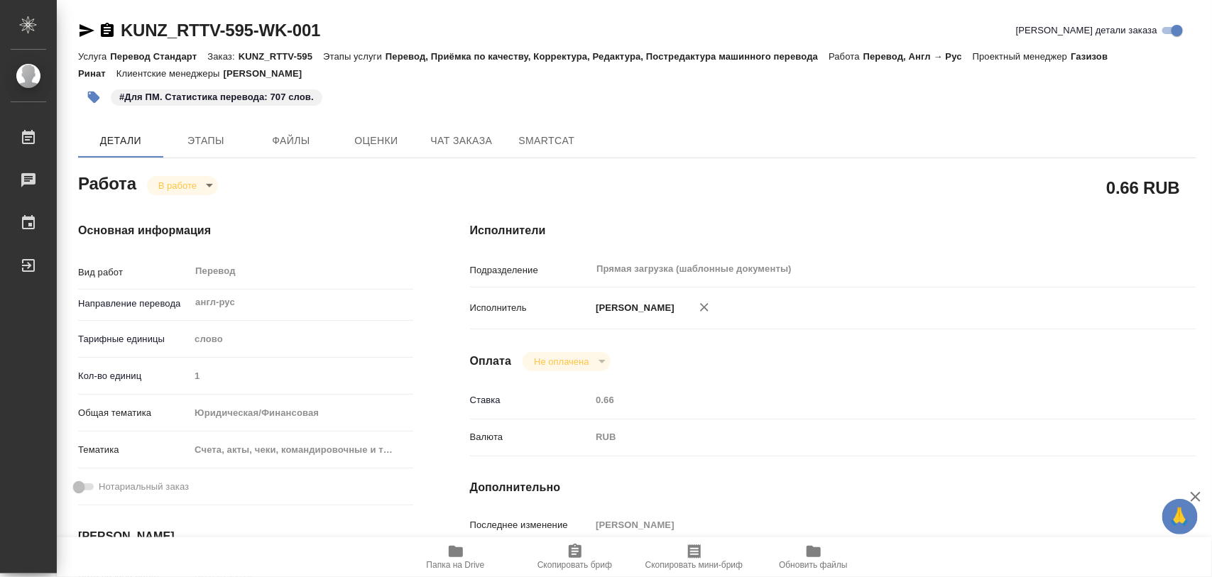
type textarea "x"
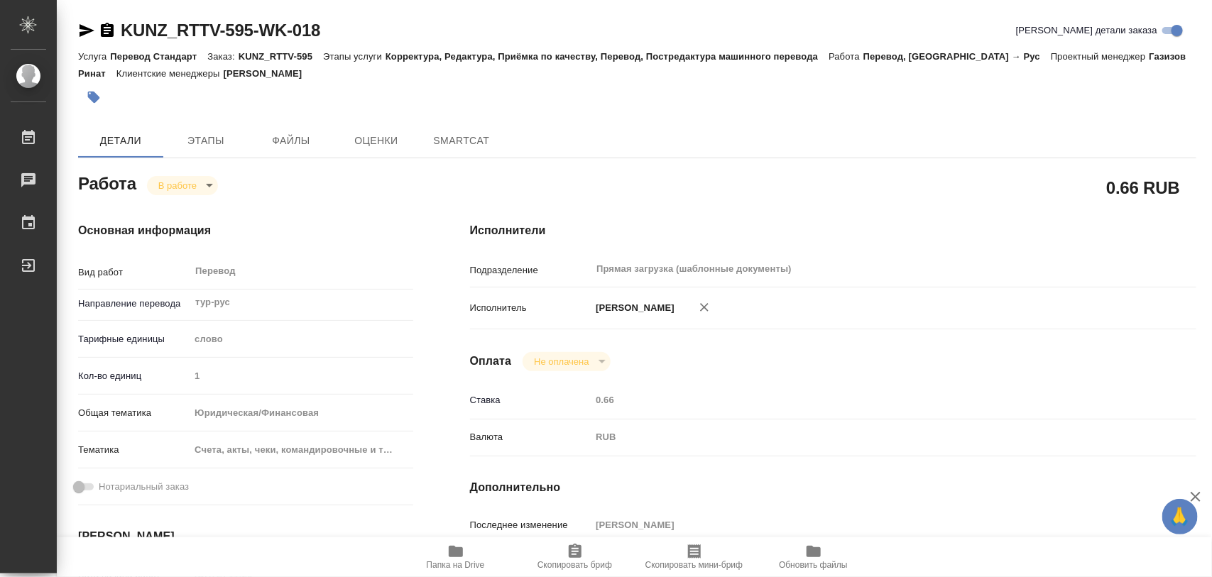
type textarea "x"
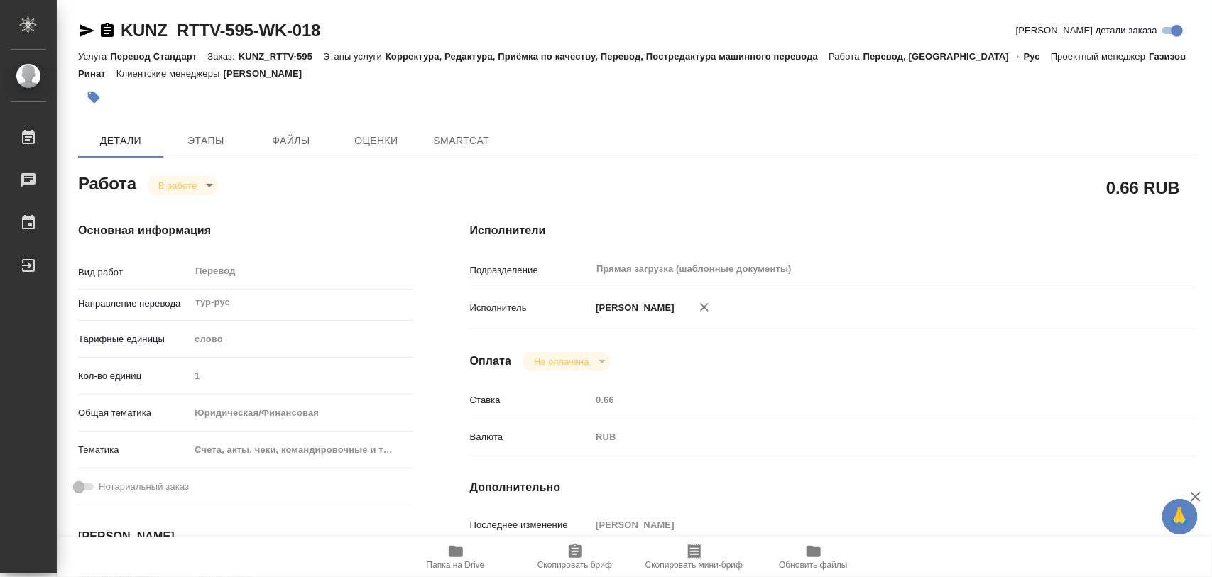
type textarea "x"
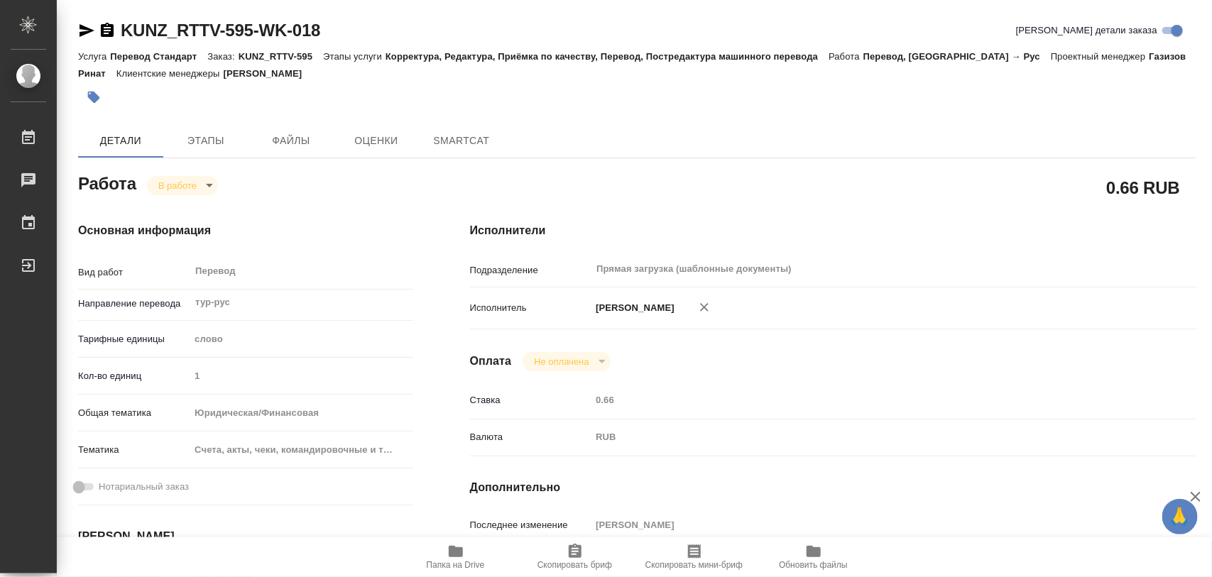
type textarea "x"
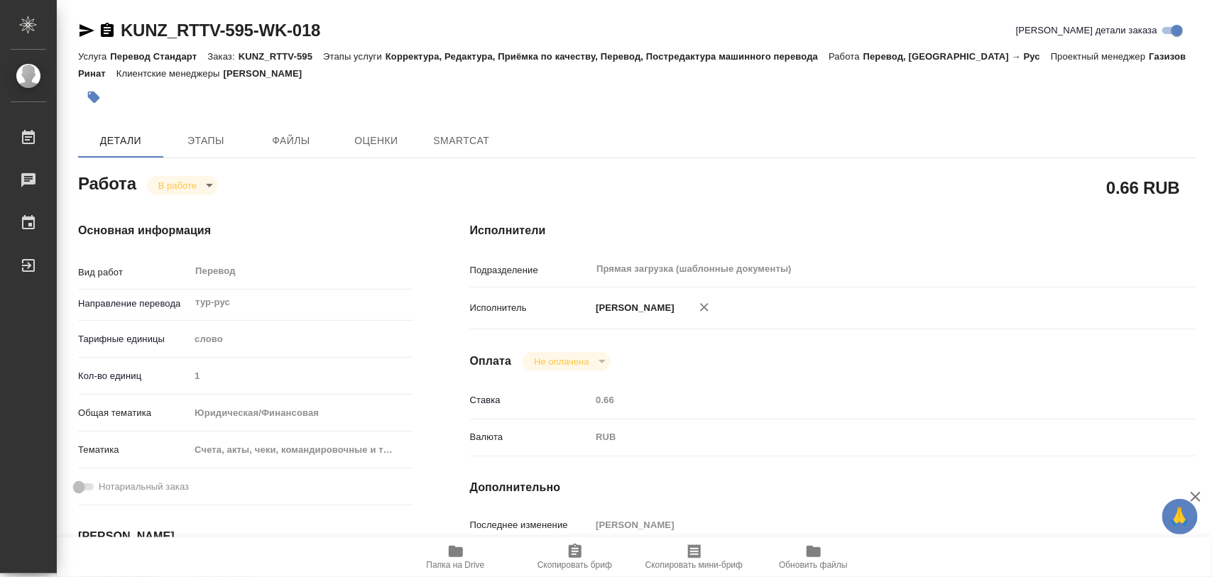
type textarea "x"
click at [576, 555] on icon "button" at bounding box center [575, 551] width 17 height 17
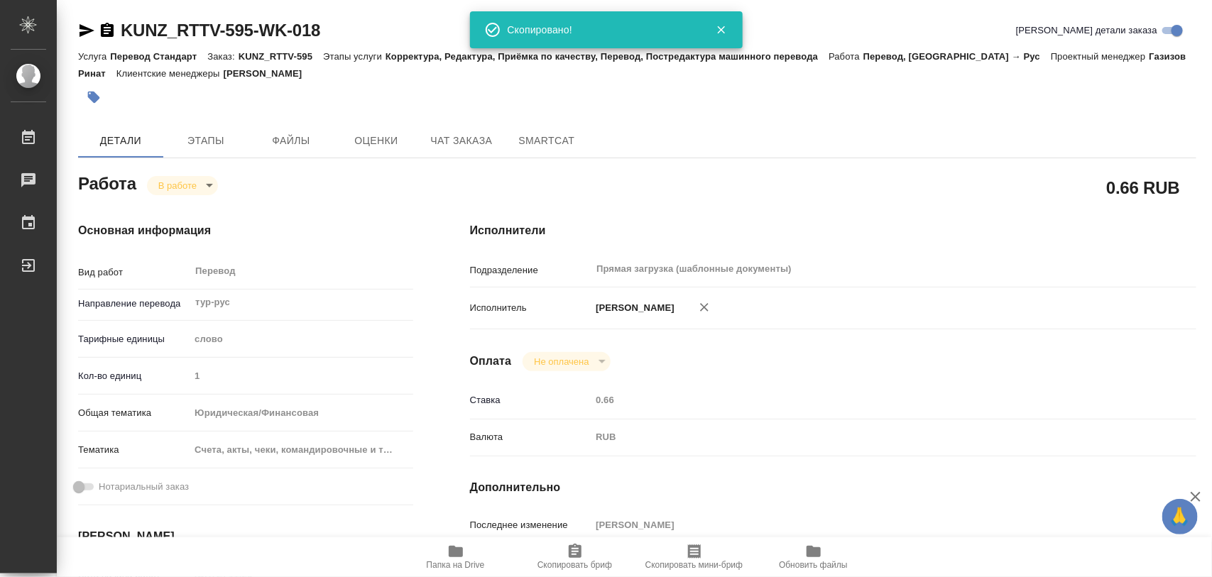
type textarea "x"
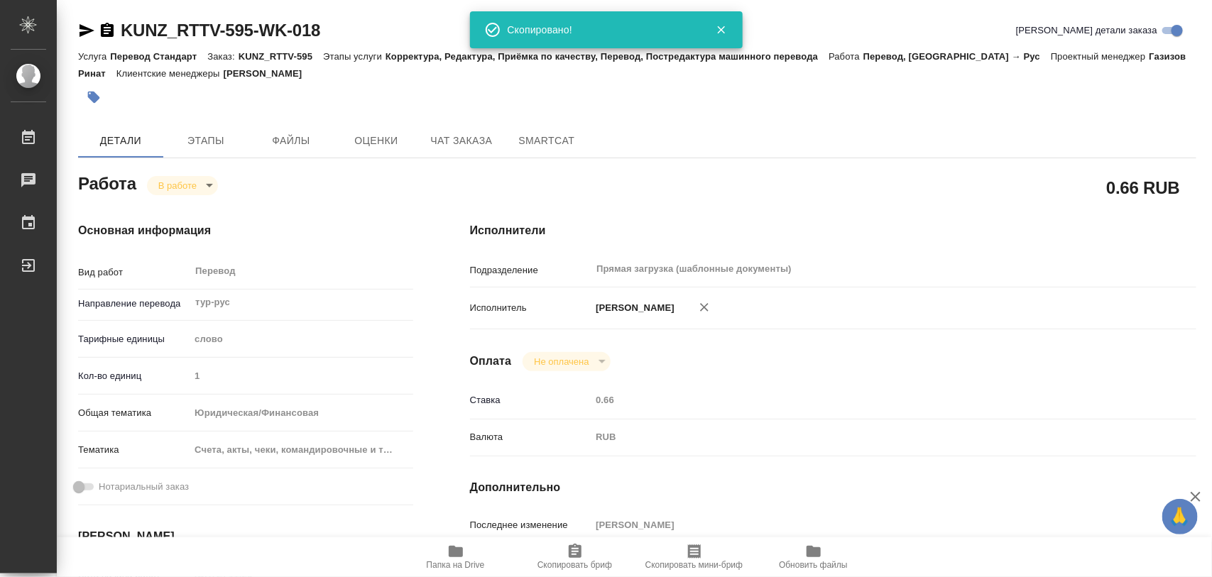
type textarea "x"
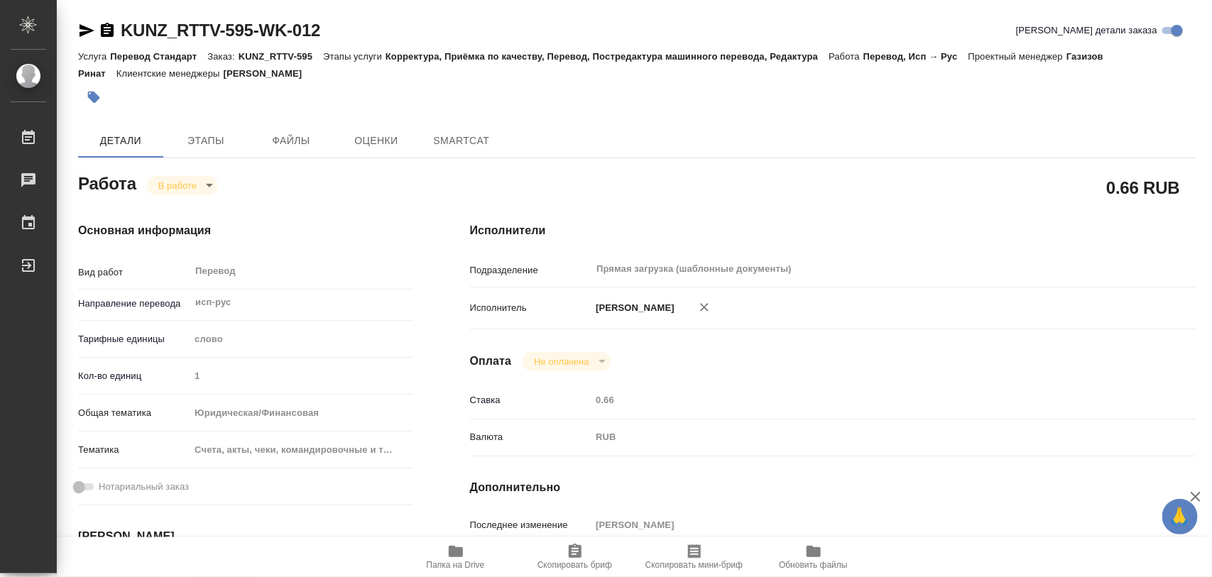
type textarea "x"
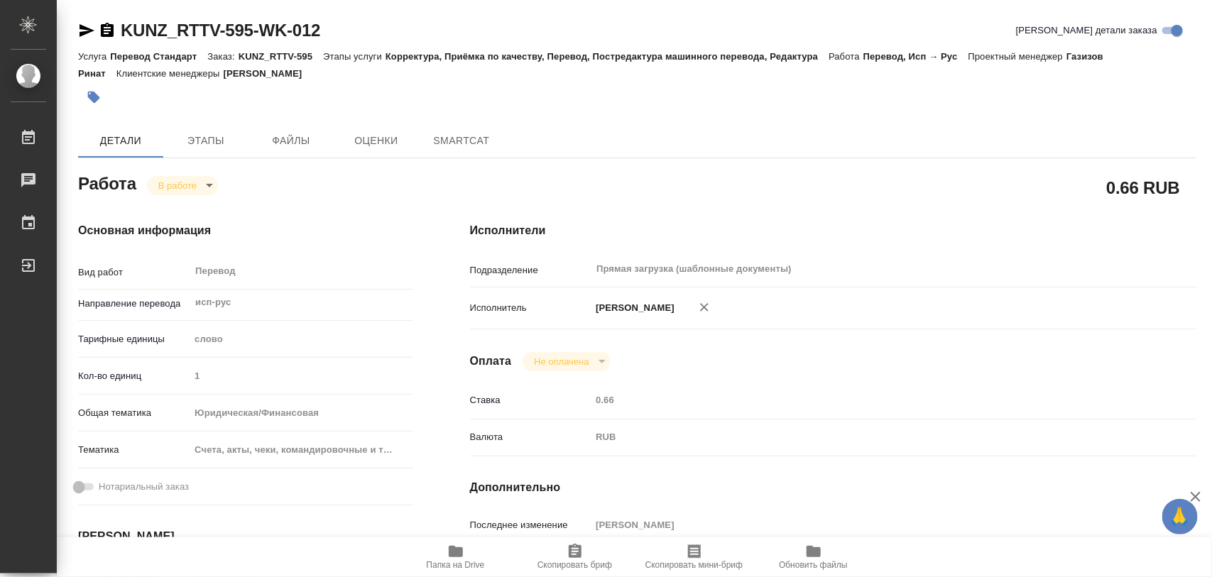
type textarea "x"
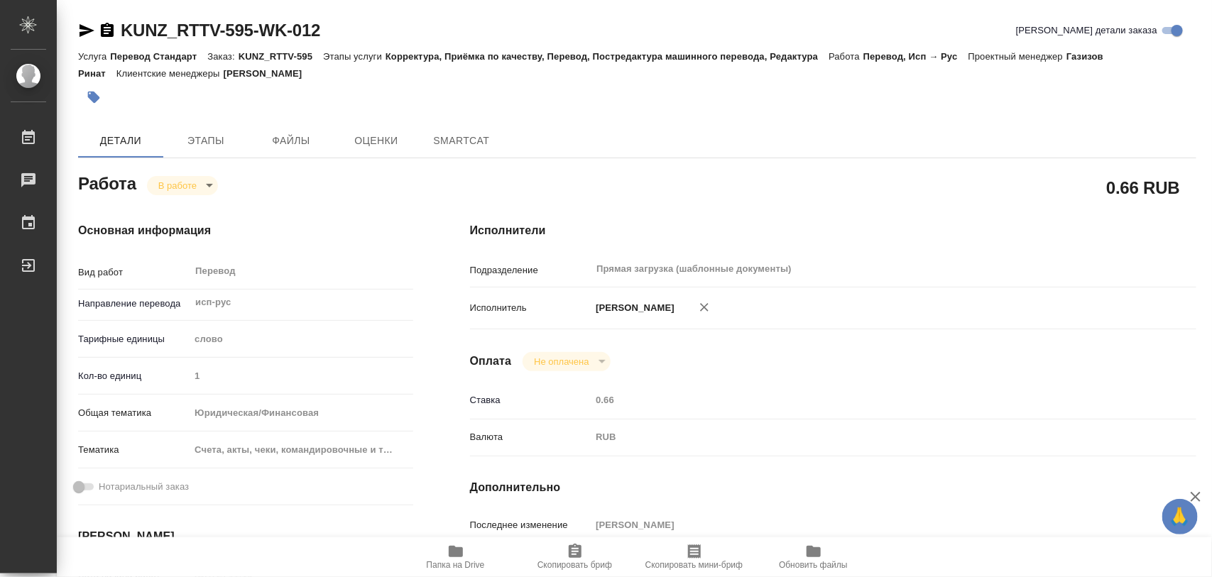
type textarea "x"
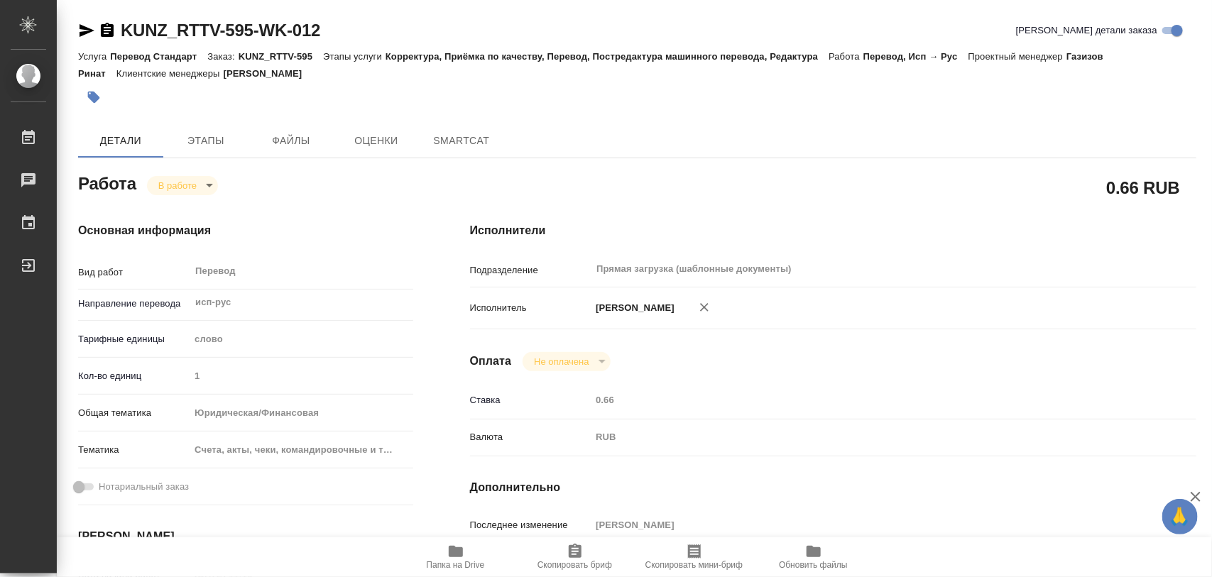
type textarea "x"
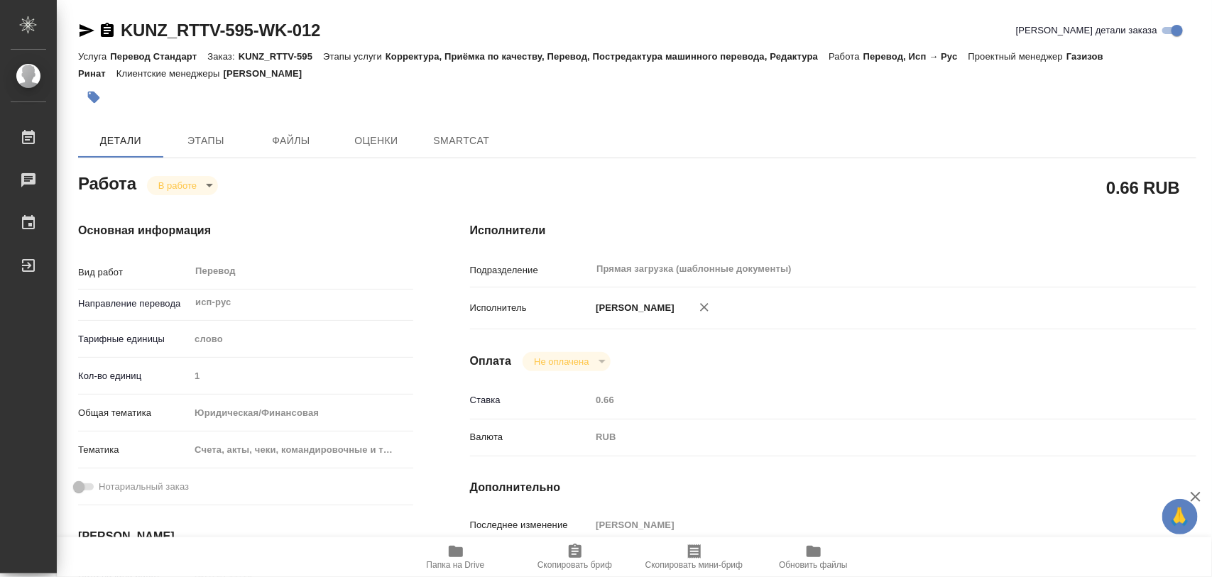
type textarea "x"
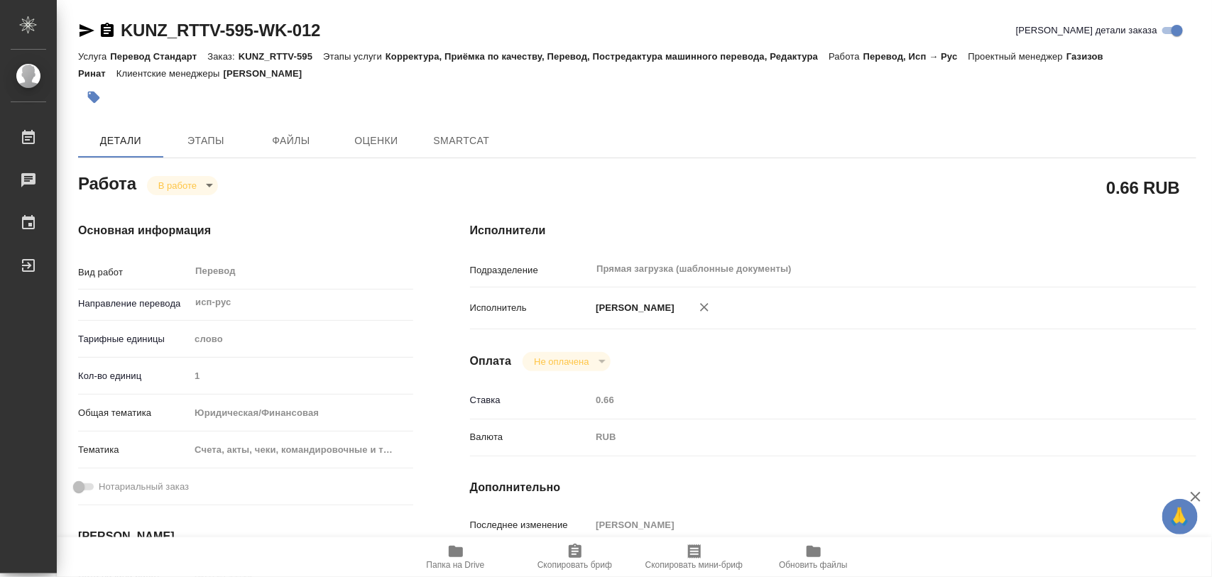
type textarea "x"
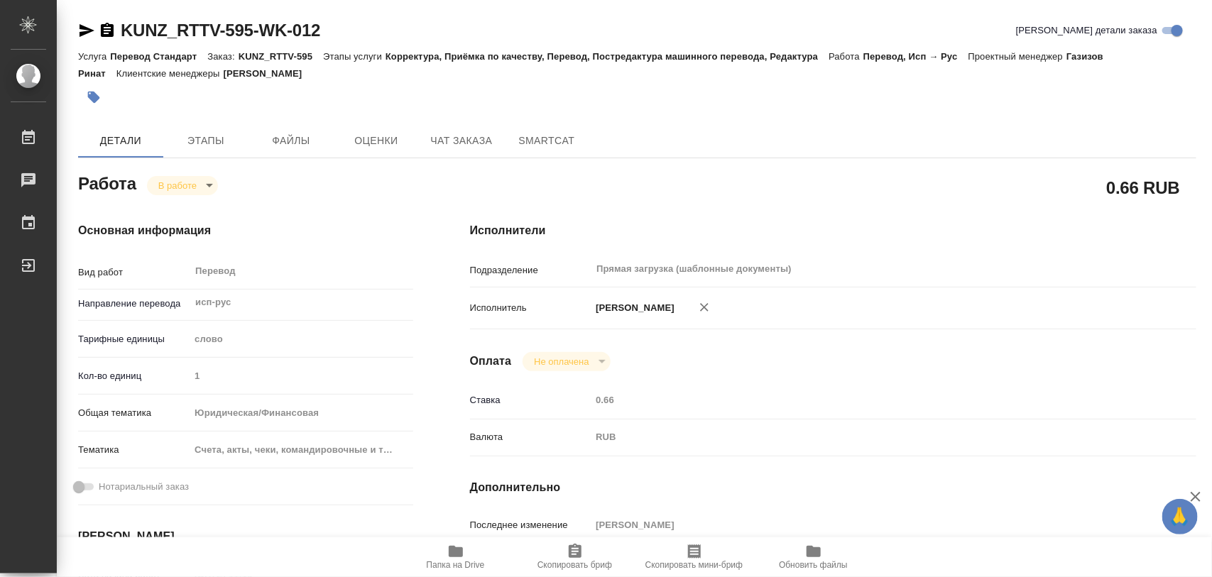
type textarea "x"
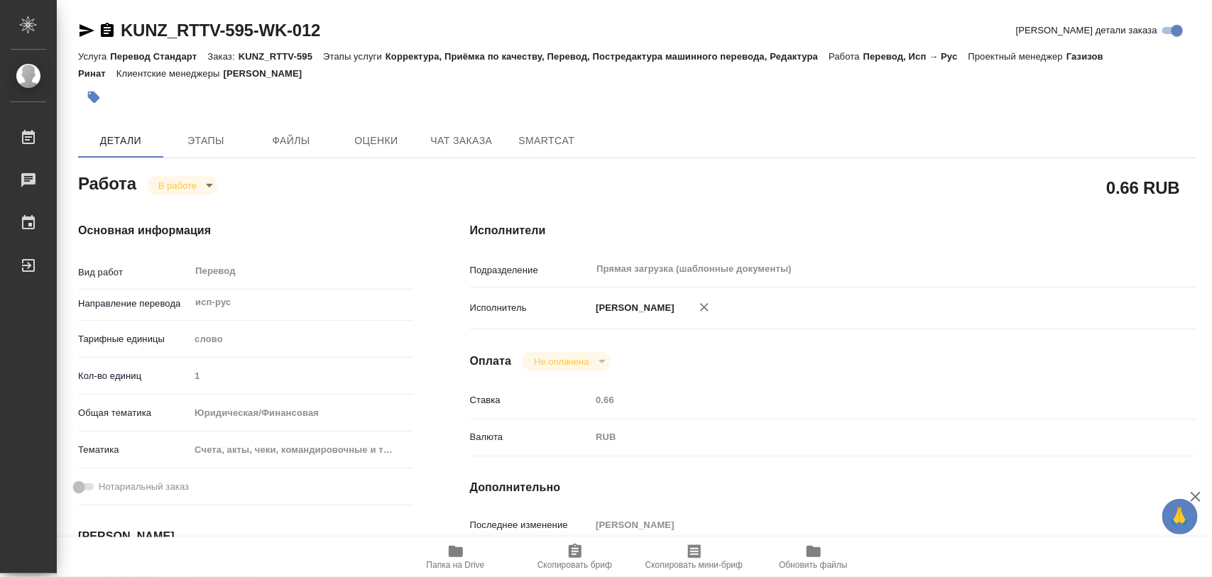
type textarea "x"
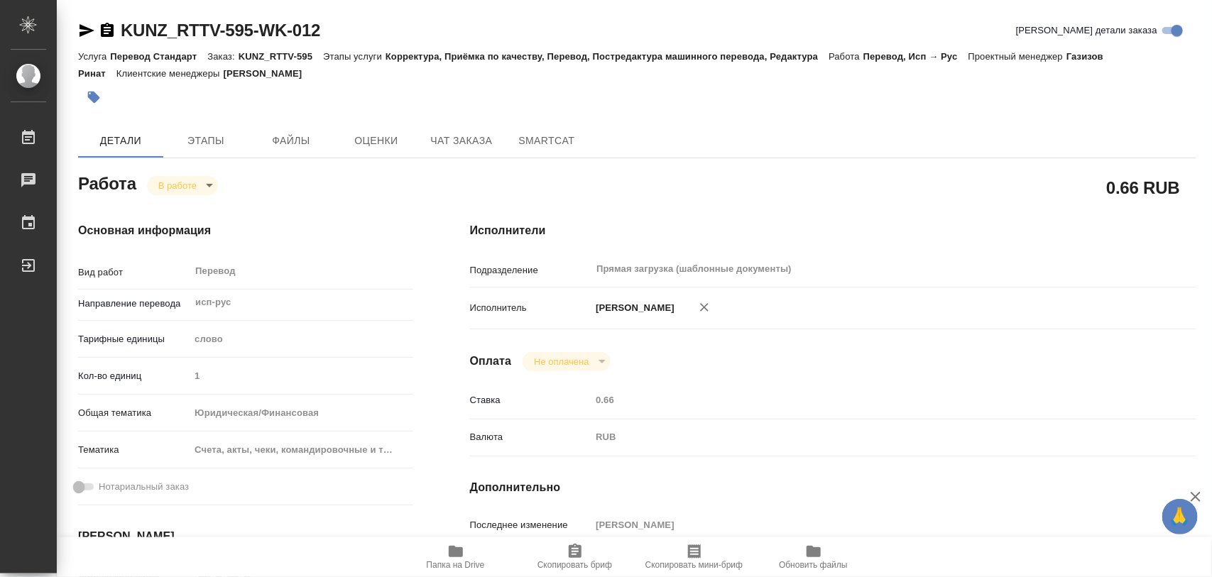
click at [576, 551] on icon "button" at bounding box center [575, 551] width 13 height 14
click at [87, 90] on icon "button" at bounding box center [94, 97] width 14 height 14
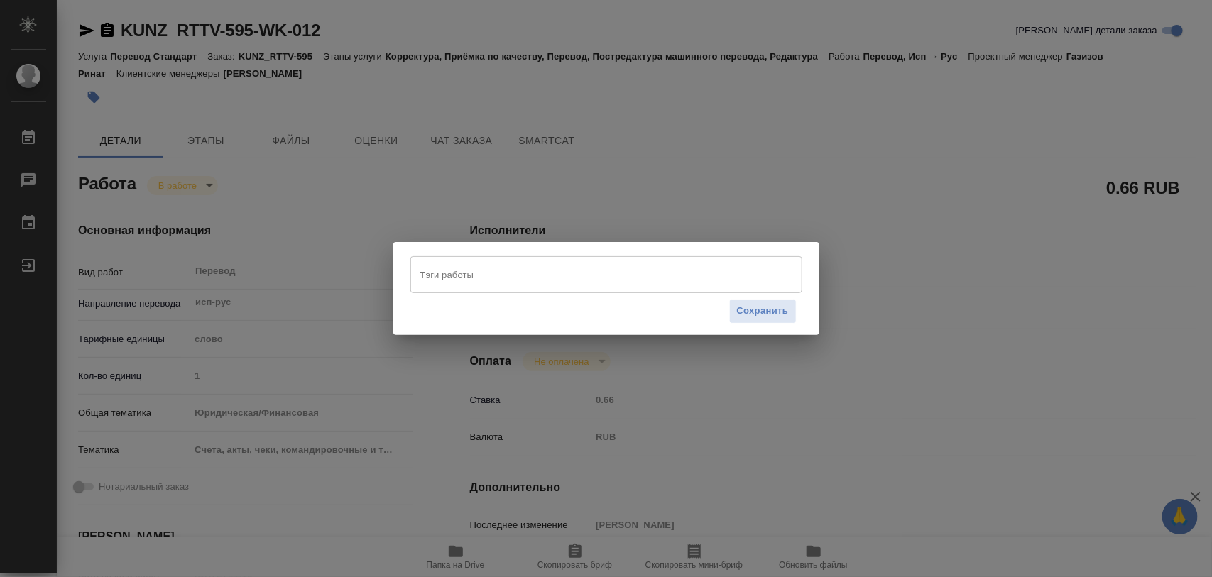
click at [528, 278] on input "Тэги работы" at bounding box center [593, 275] width 352 height 24
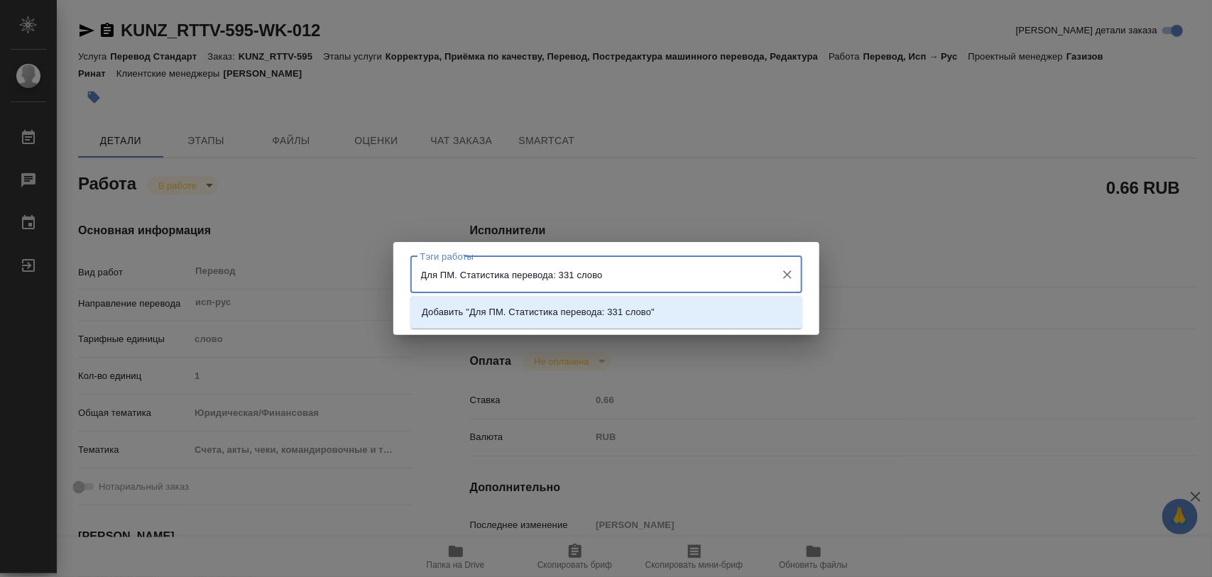
type input "Для ПМ. Статистика перевода: 331 слово."
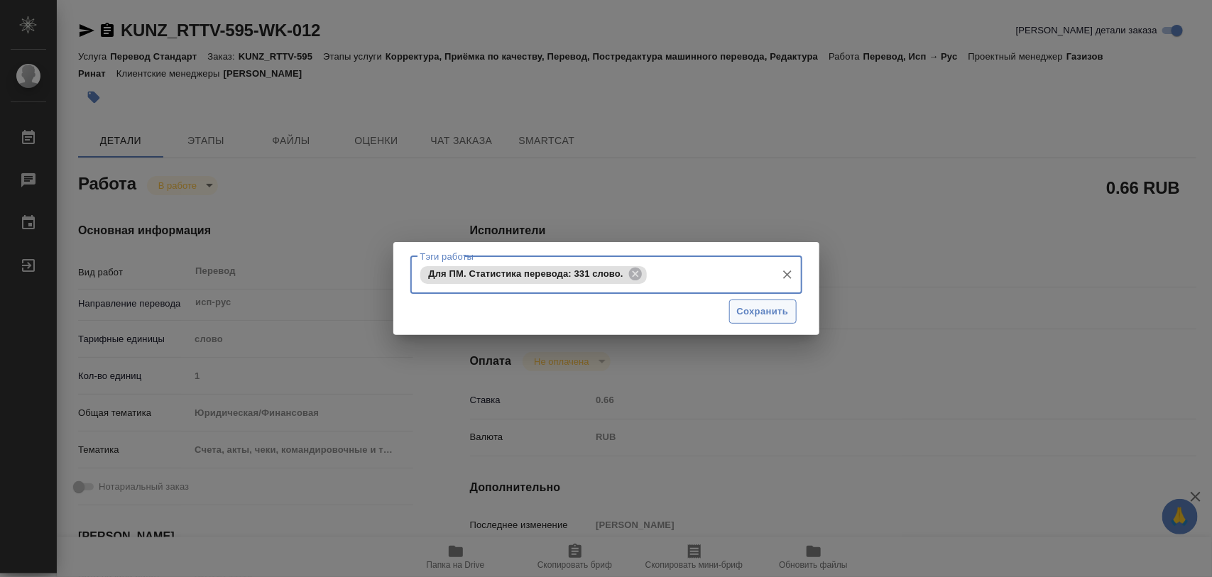
click at [760, 311] on span "Сохранить" at bounding box center [763, 312] width 52 height 16
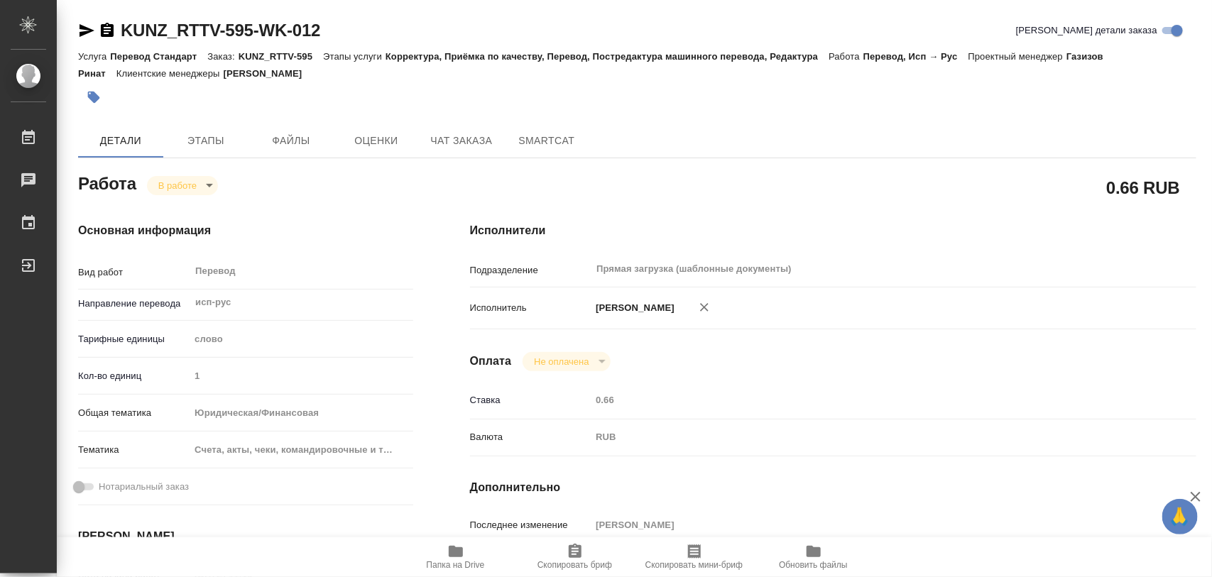
type input "inProgress"
type textarea "Перевод"
type textarea "x"
type input "исп-рус"
type input "5a8b1489cc6b4906c91bfd90"
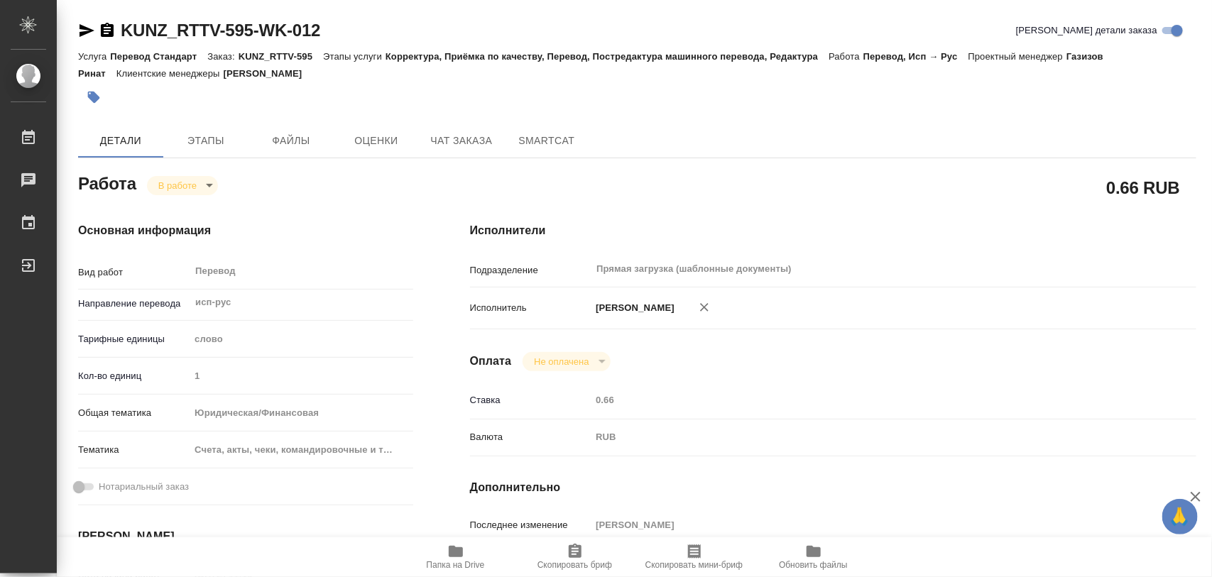
type input "1"
type input "yr-fn"
type input "5f647205b73bc97568ca66c0"
type input "26.09.2025 11:19"
type input "26.09.2025 15:01"
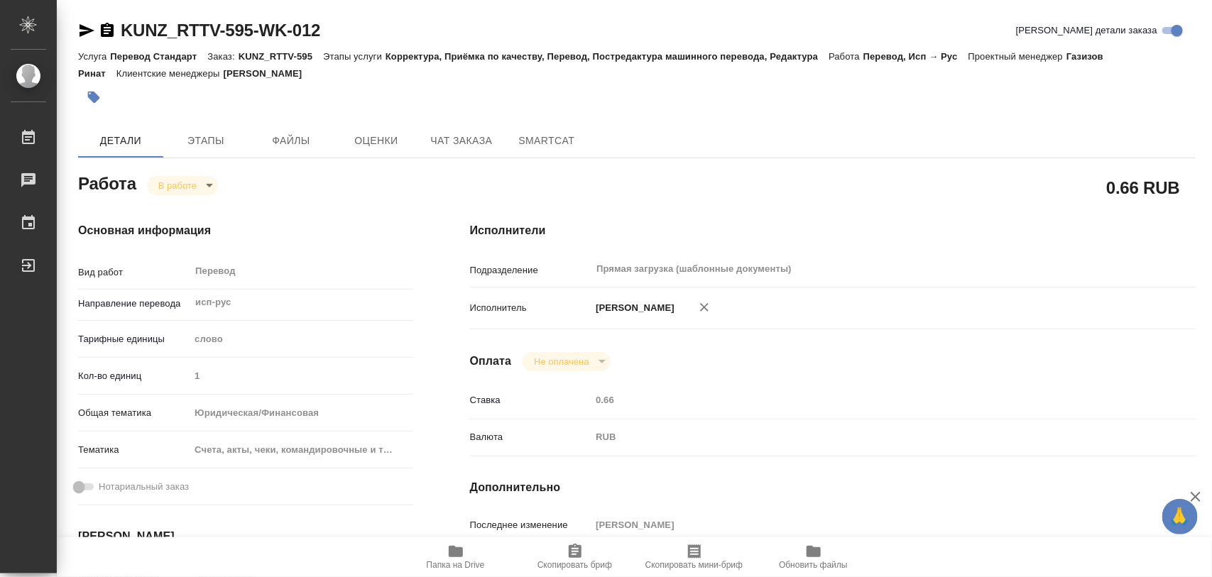
type input "06.10.2025 15:00"
type input "09.10.2025 13:00"
type input "Прямая загрузка (шаблонные документы)"
type input "notPayed"
type input "0.66"
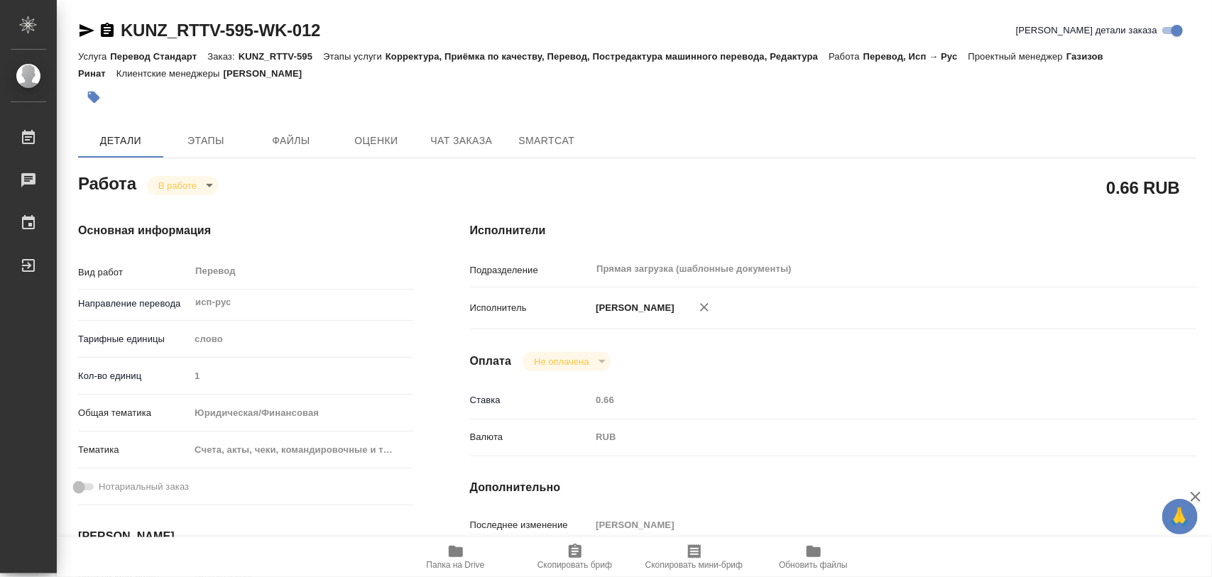
type input "RUB"
type input "Иглаков Максим"
type textarea "x"
type textarea "/Clients/RT/Orders/KUNZ_RTTV-595/Translated/KUNZ_RTTV-595-WK-012"
type textarea "x"
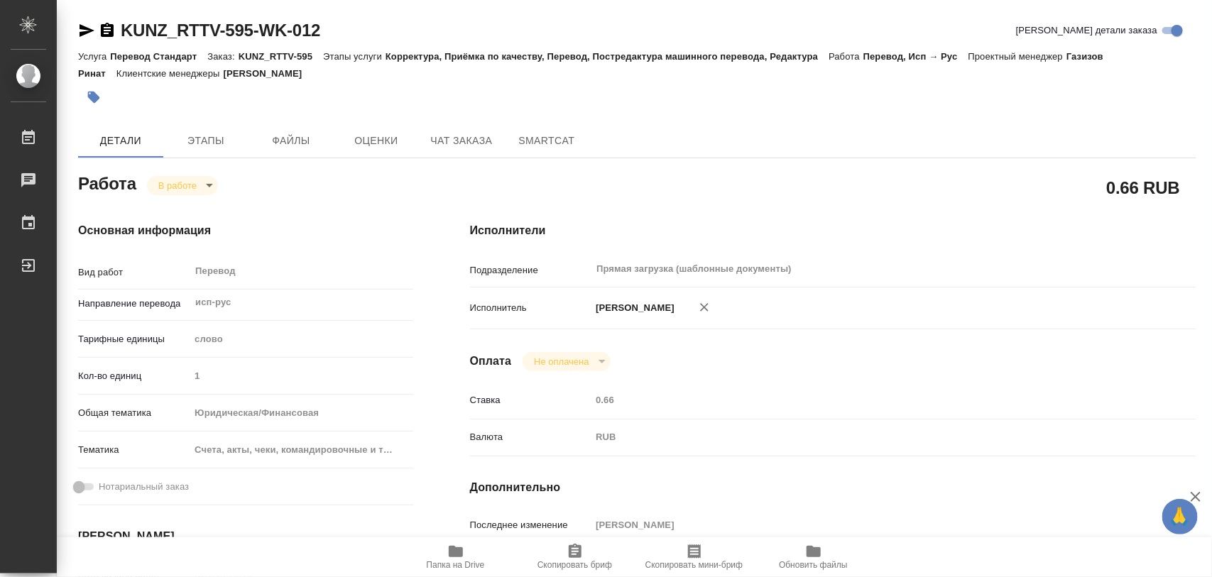
type input "KUNZ_RTTV-595"
type input "Перевод Стандарт"
type input "Корректура, Приёмка по качеству, Перевод, Постредактура машинного перевода, Ред…"
type input "[PERSON_NAME]"
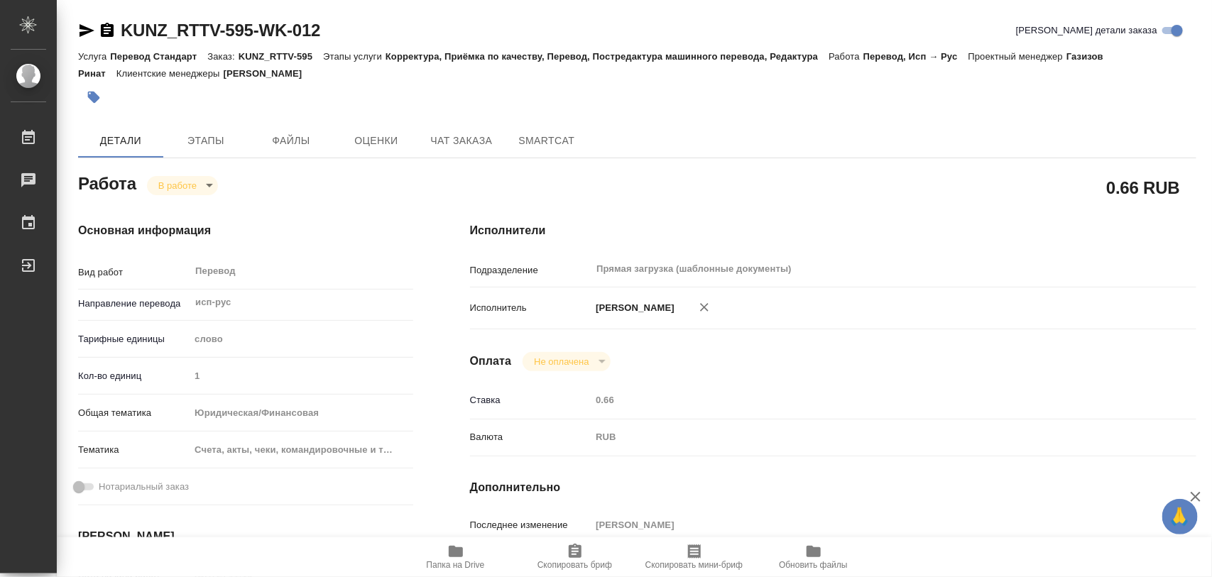
type input "/Clients/RT/Orders/KUNZ_RTTV-595"
type textarea "x"
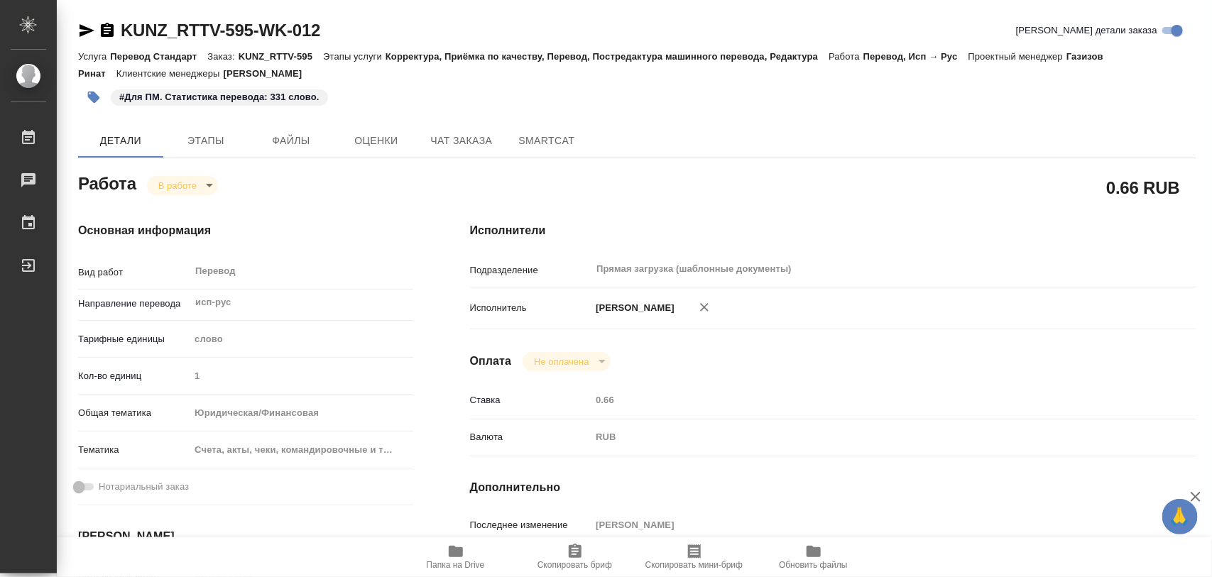
type textarea "x"
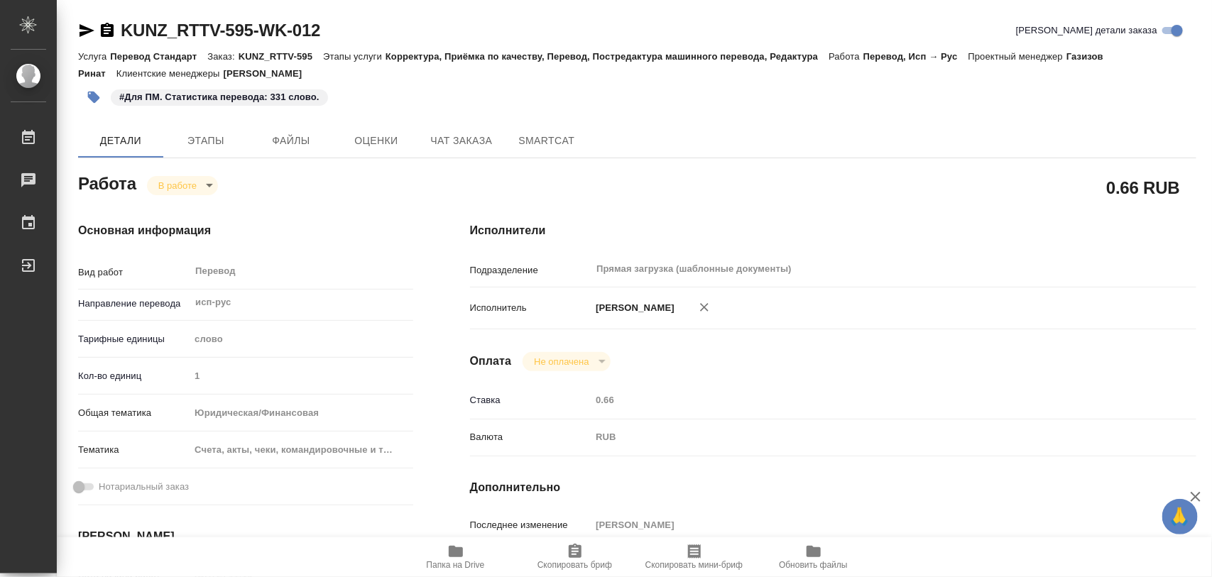
type textarea "x"
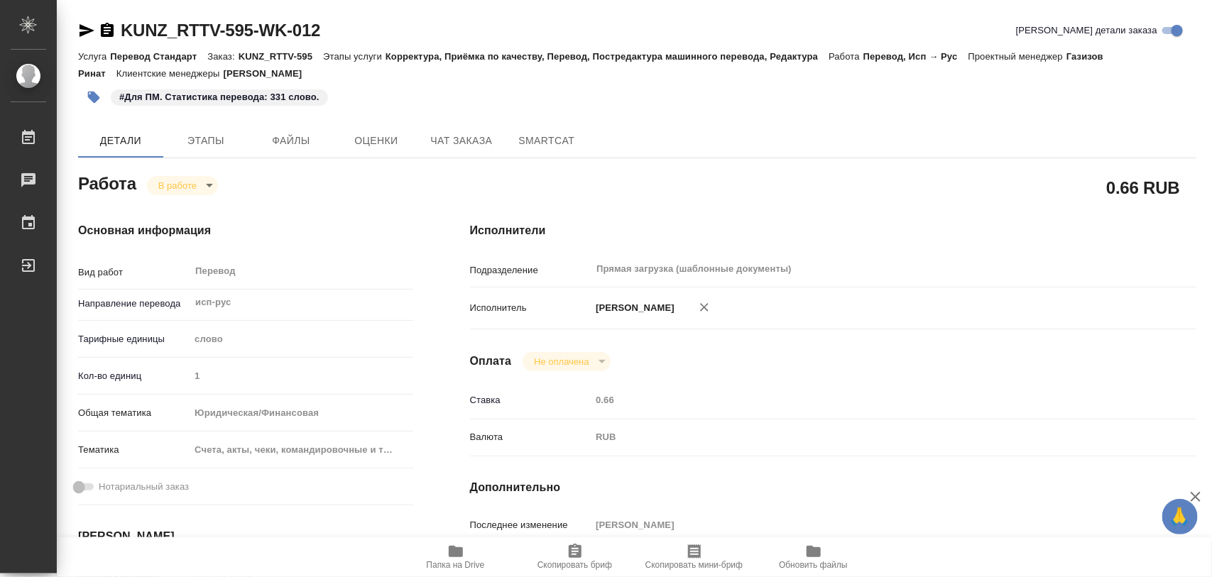
type textarea "x"
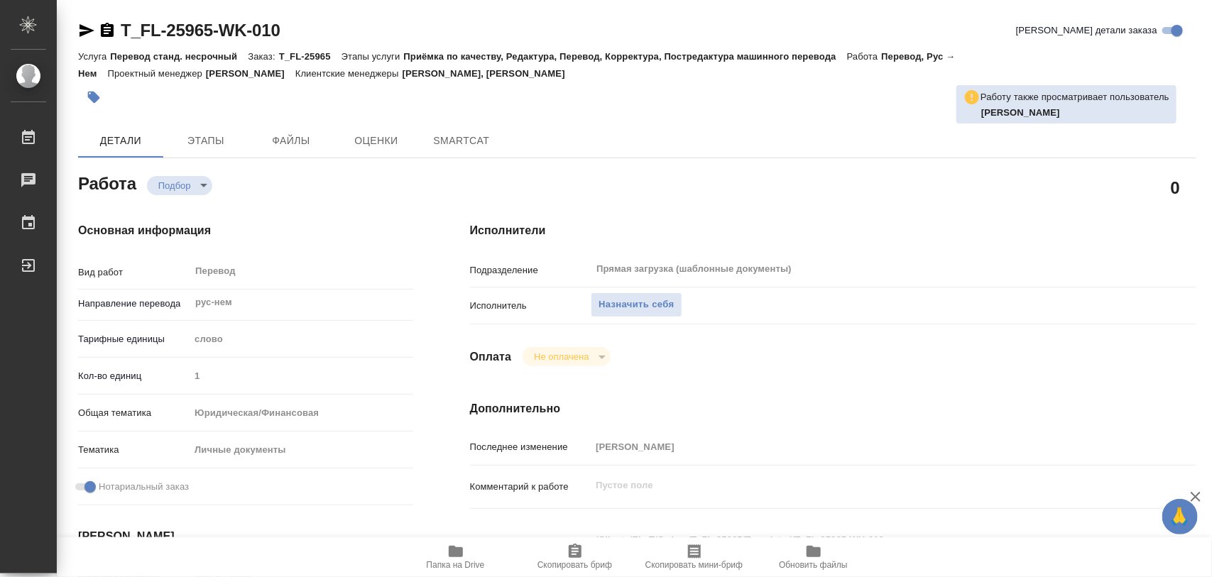
type textarea "x"
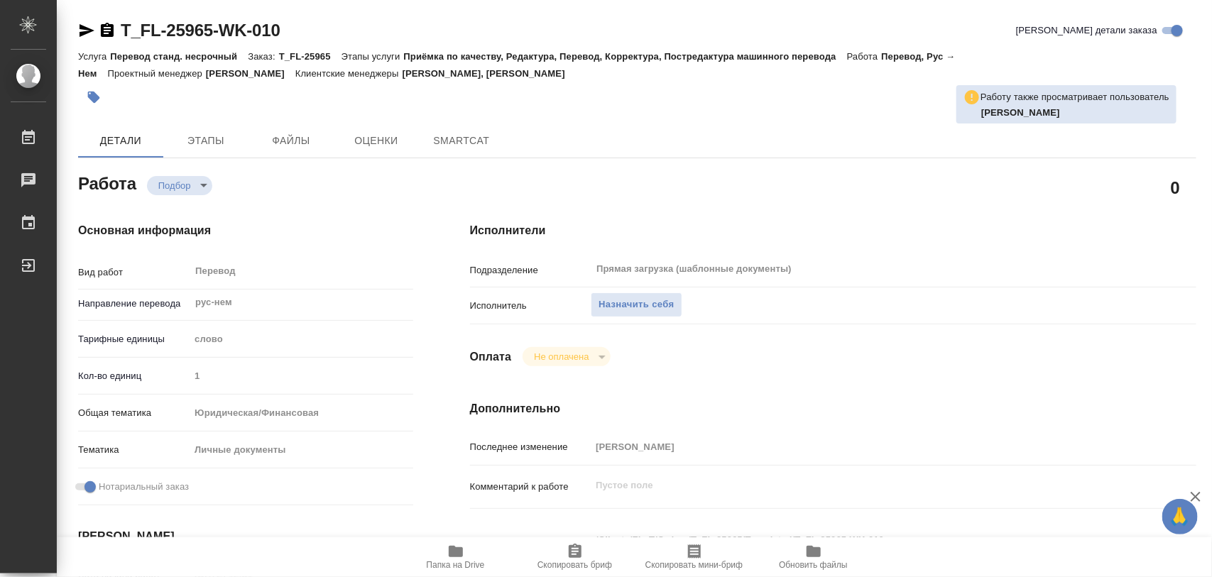
type textarea "x"
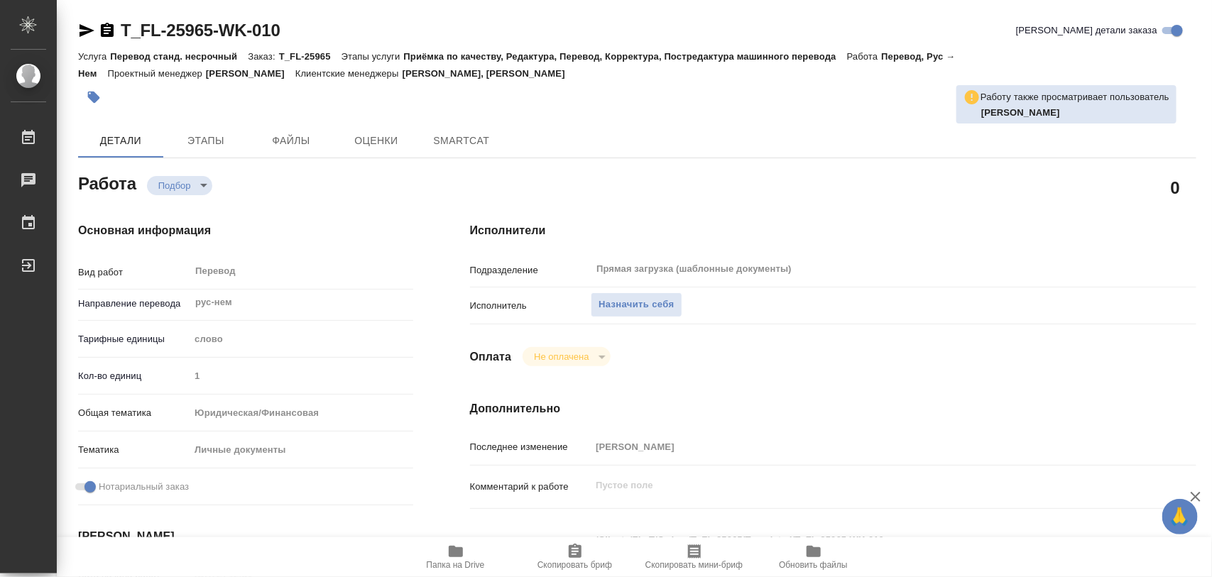
type textarea "x"
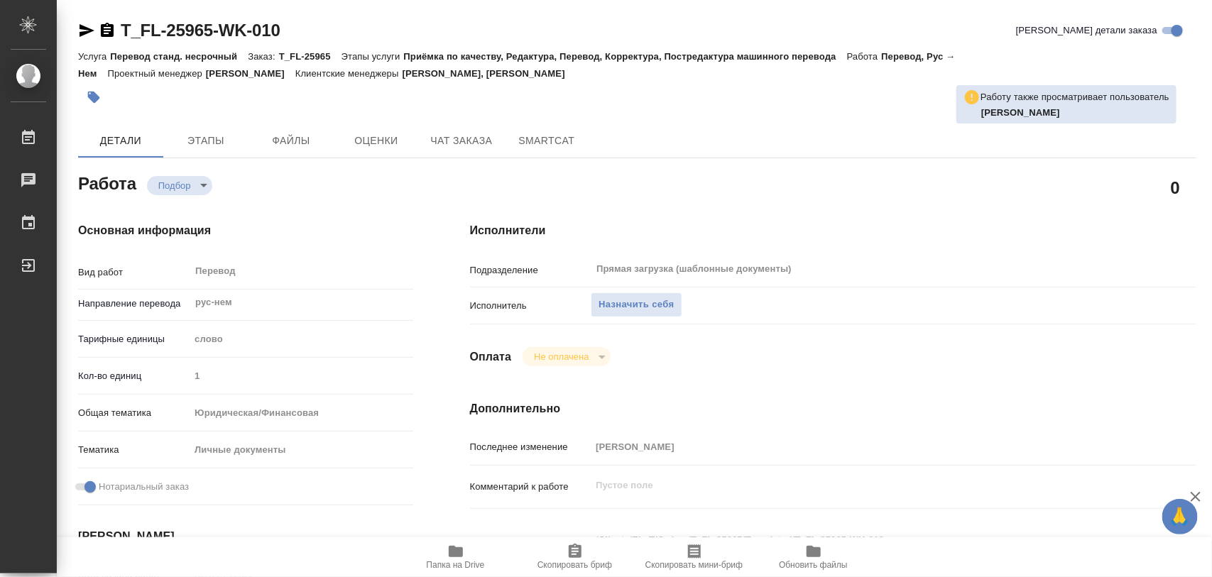
type textarea "x"
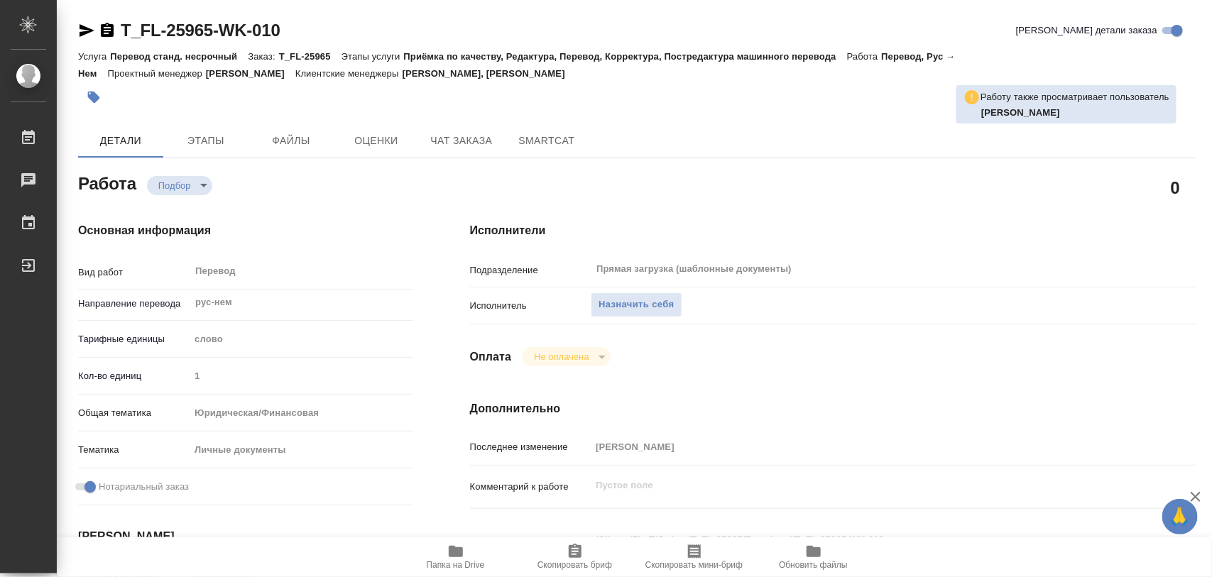
scroll to position [266, 0]
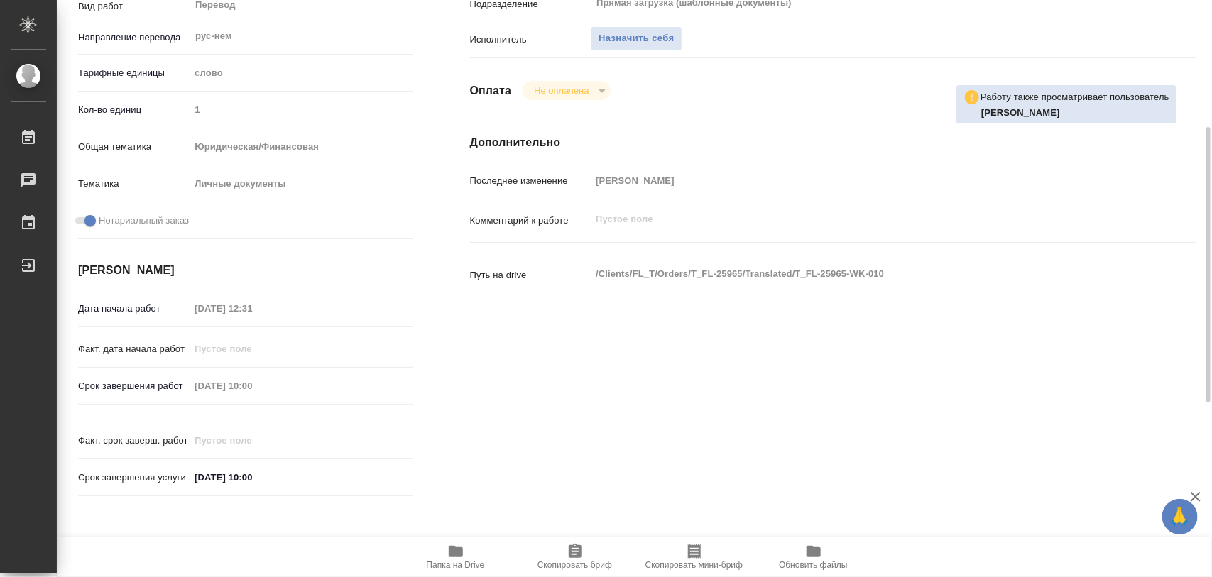
type textarea "x"
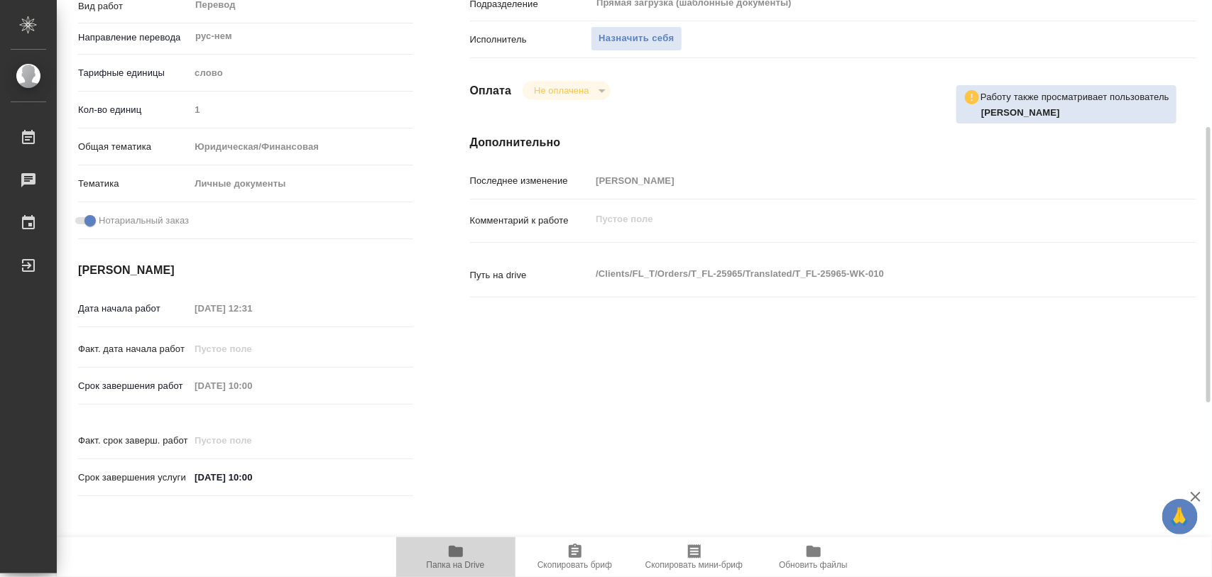
click at [463, 551] on icon "button" at bounding box center [455, 551] width 17 height 17
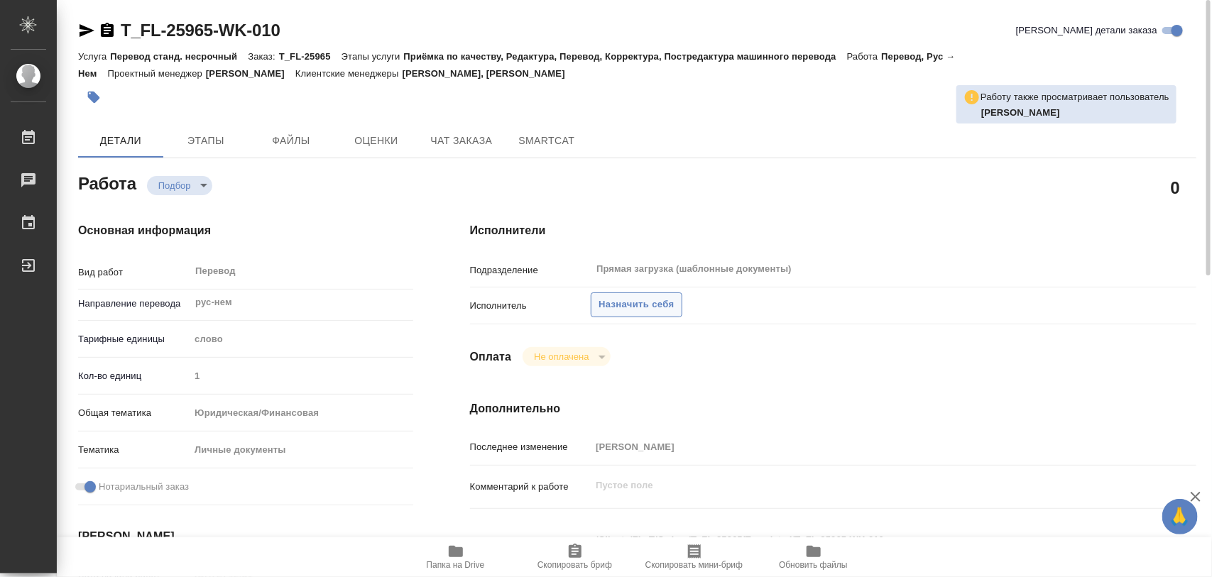
click at [646, 302] on span "Назначить себя" at bounding box center [636, 305] width 75 height 16
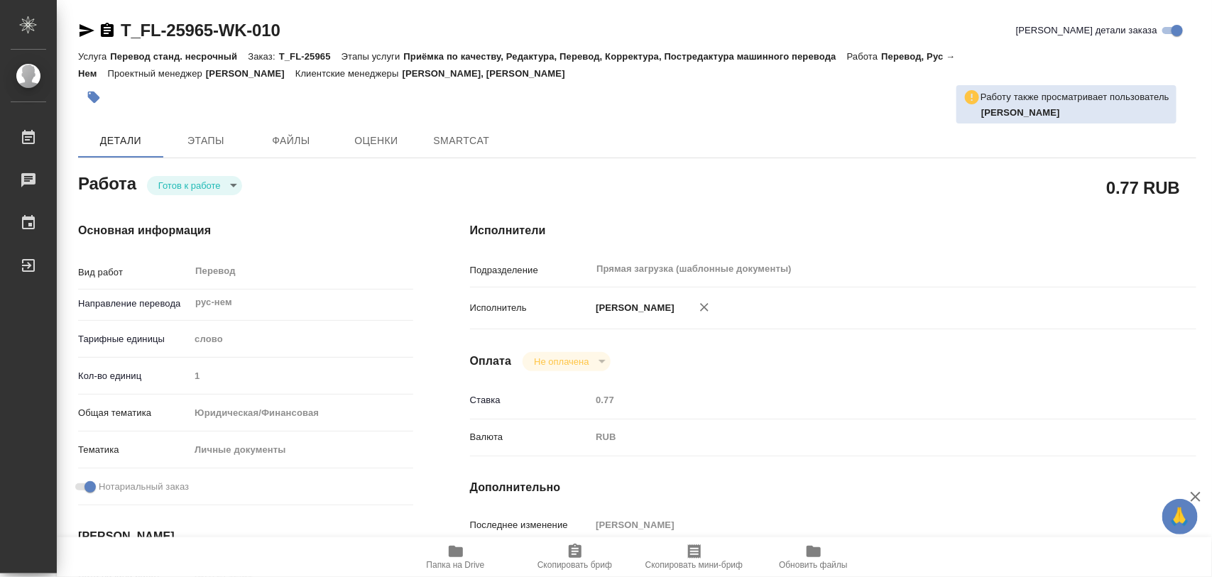
type textarea "x"
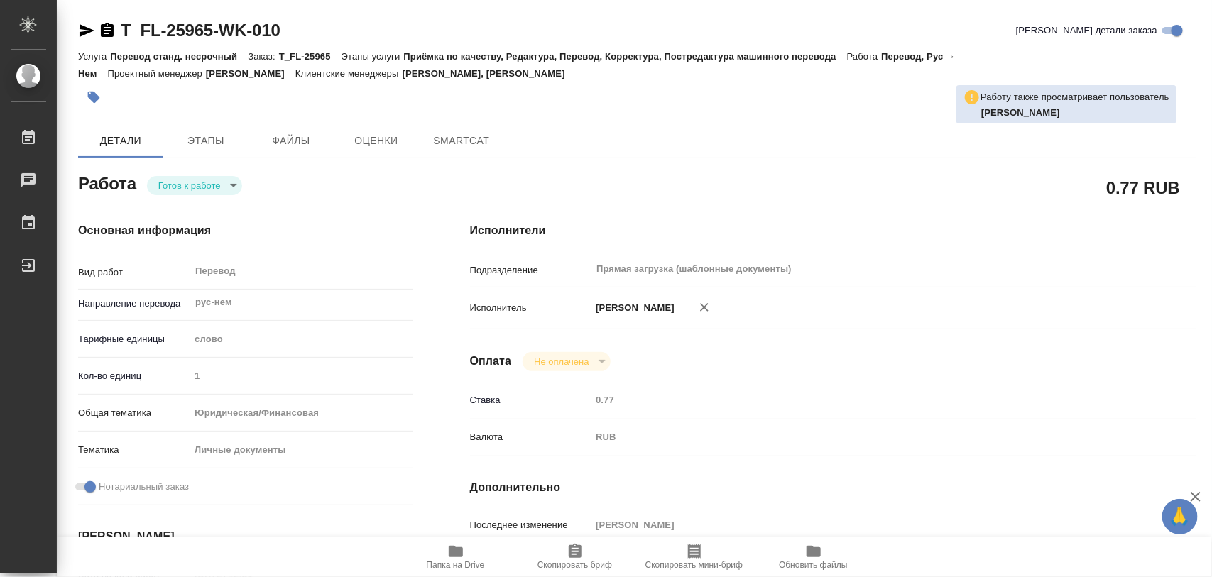
type textarea "x"
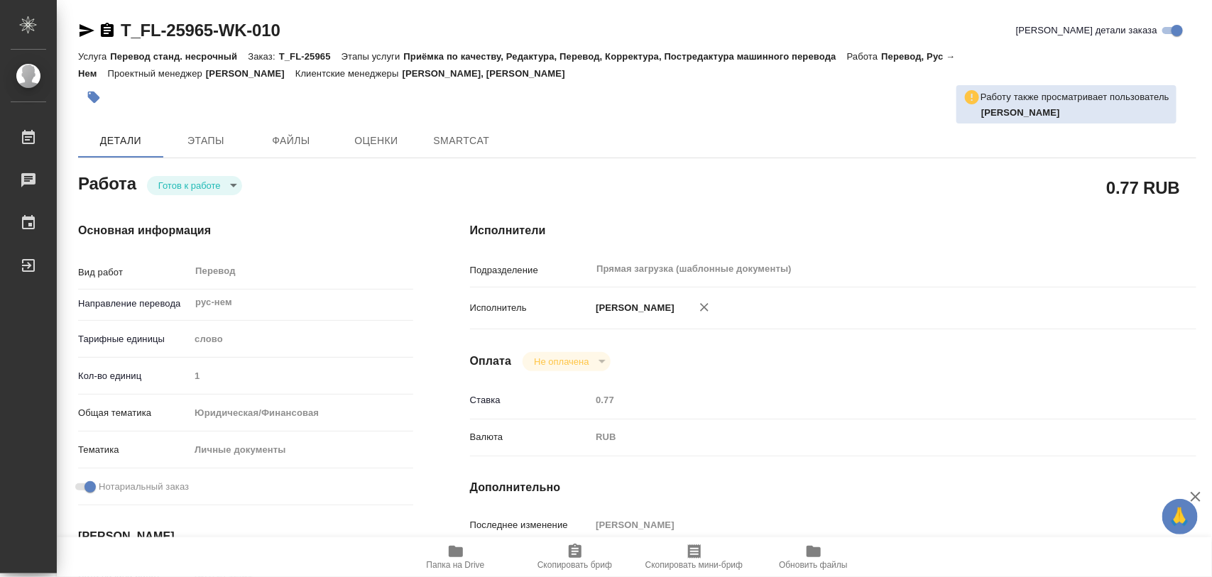
type textarea "x"
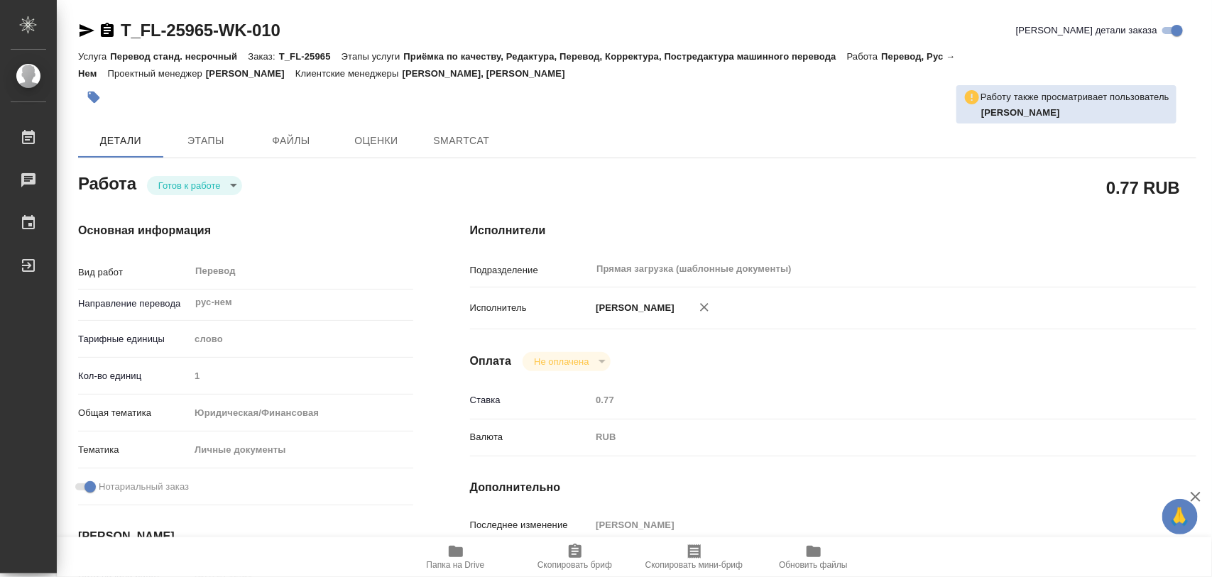
type textarea "x"
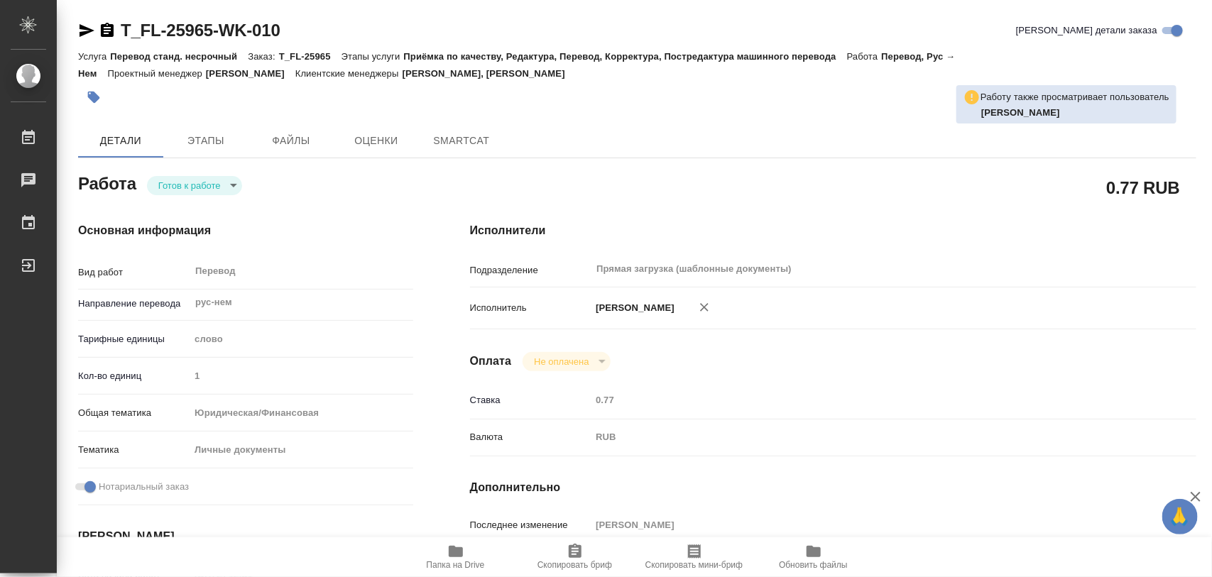
click at [231, 182] on body "🙏 .cls-1 fill:#fff; AWATERA Iglakov Maksim Работы Чаты График Выйти T_FL-25965-…" at bounding box center [606, 288] width 1212 height 577
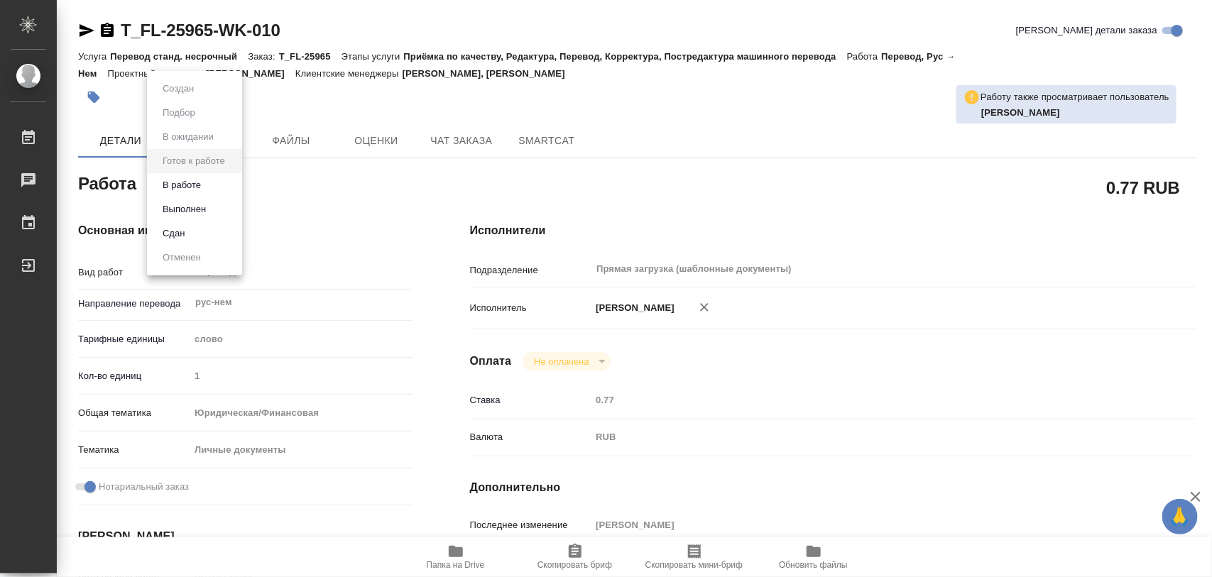
click at [213, 181] on li "В работе" at bounding box center [194, 185] width 95 height 24
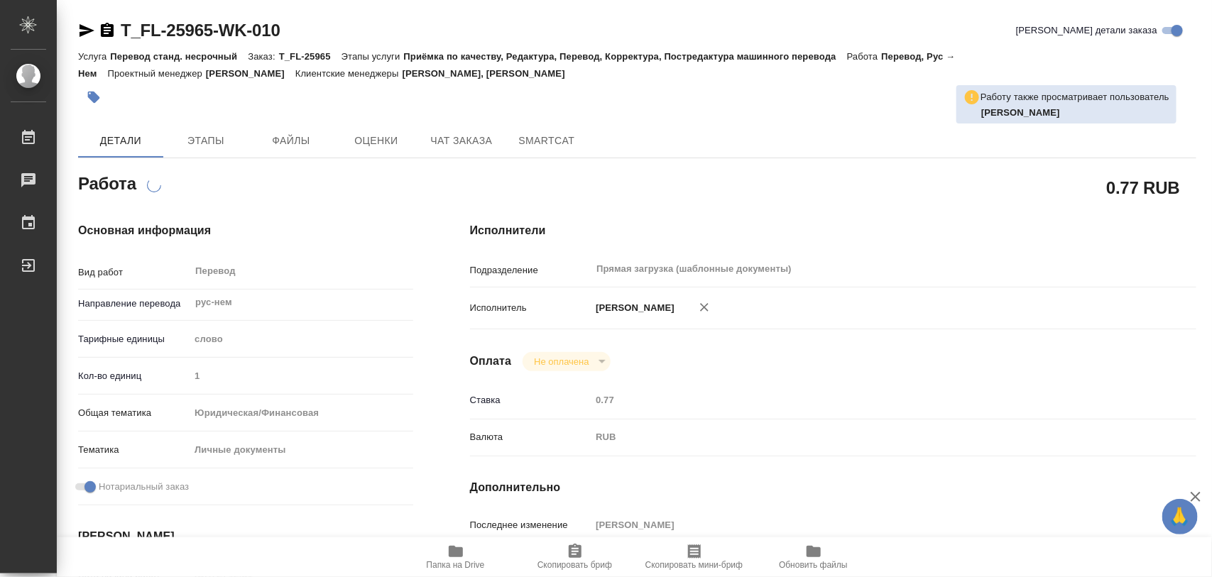
type textarea "x"
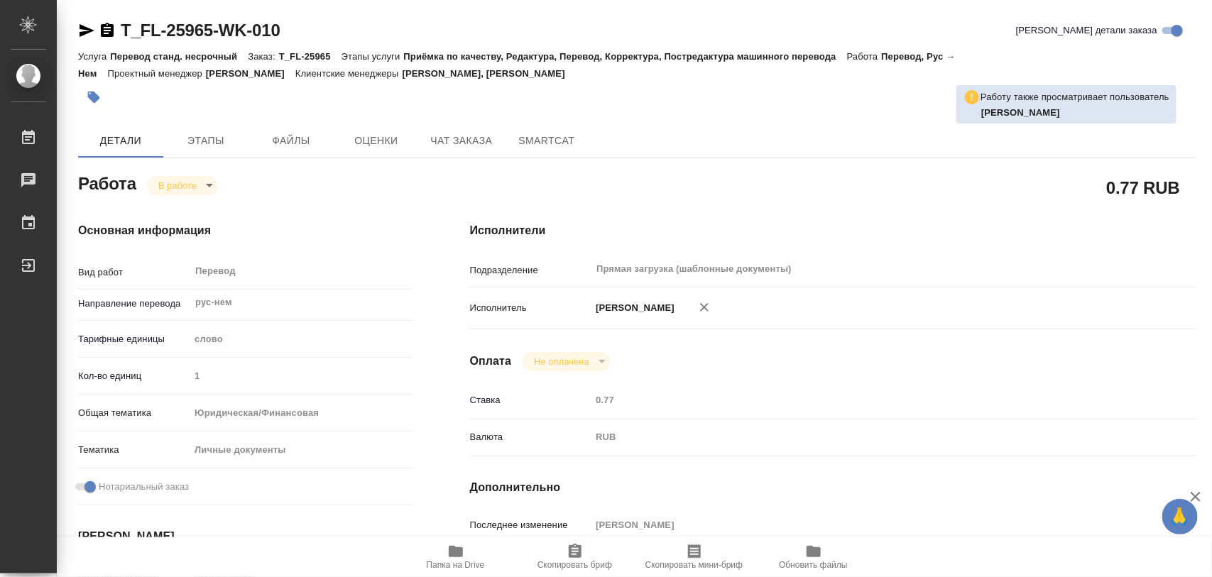
type textarea "x"
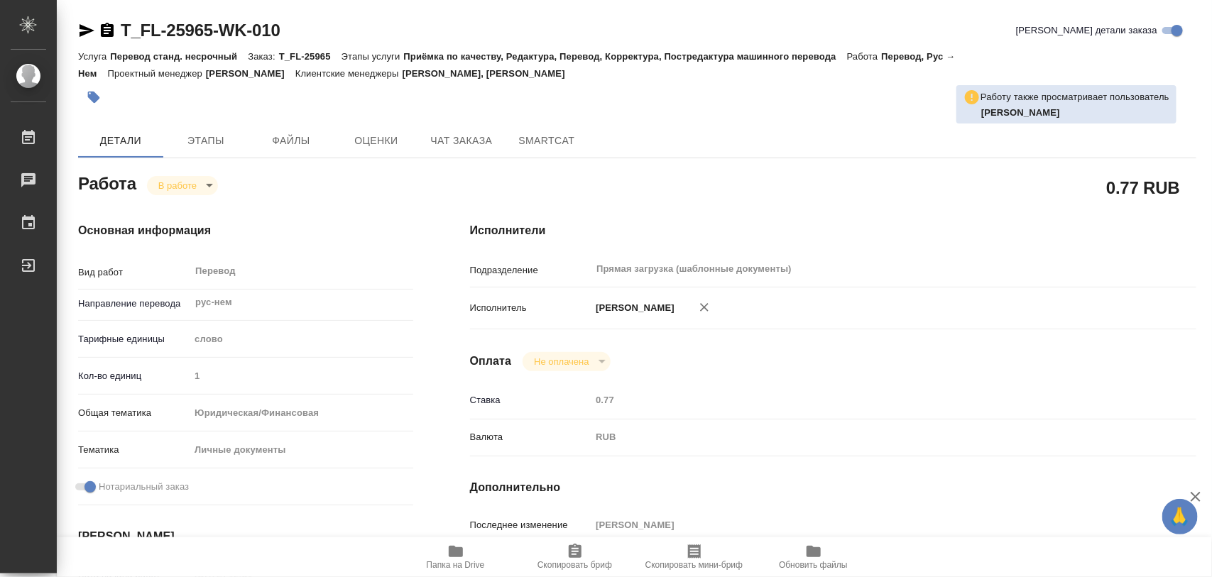
type textarea "x"
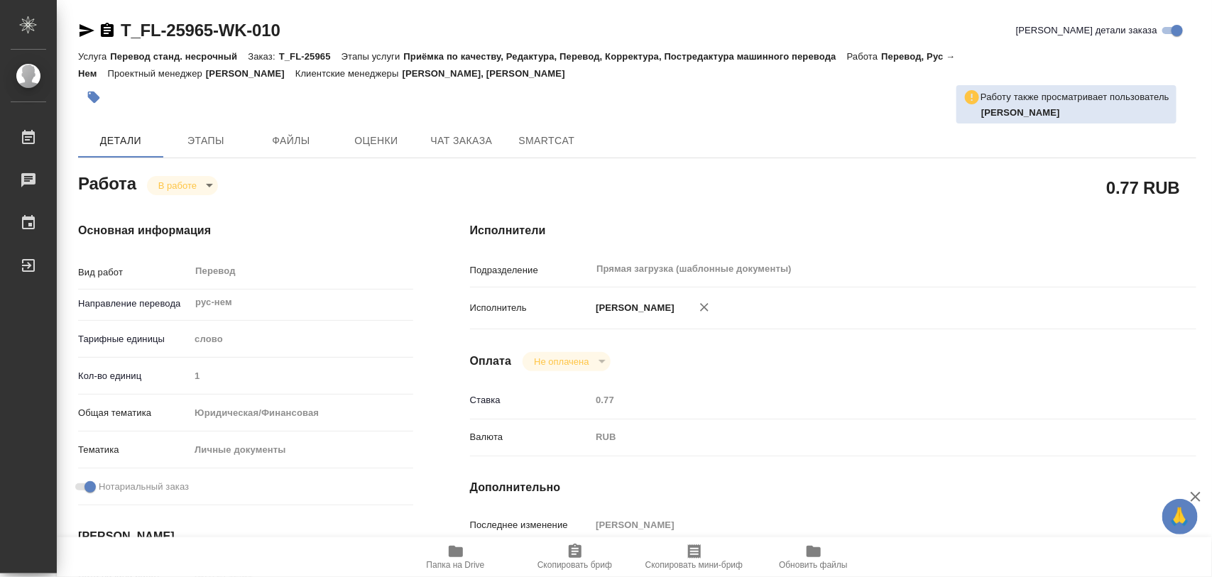
type textarea "x"
